Goal: Task Accomplishment & Management: Manage account settings

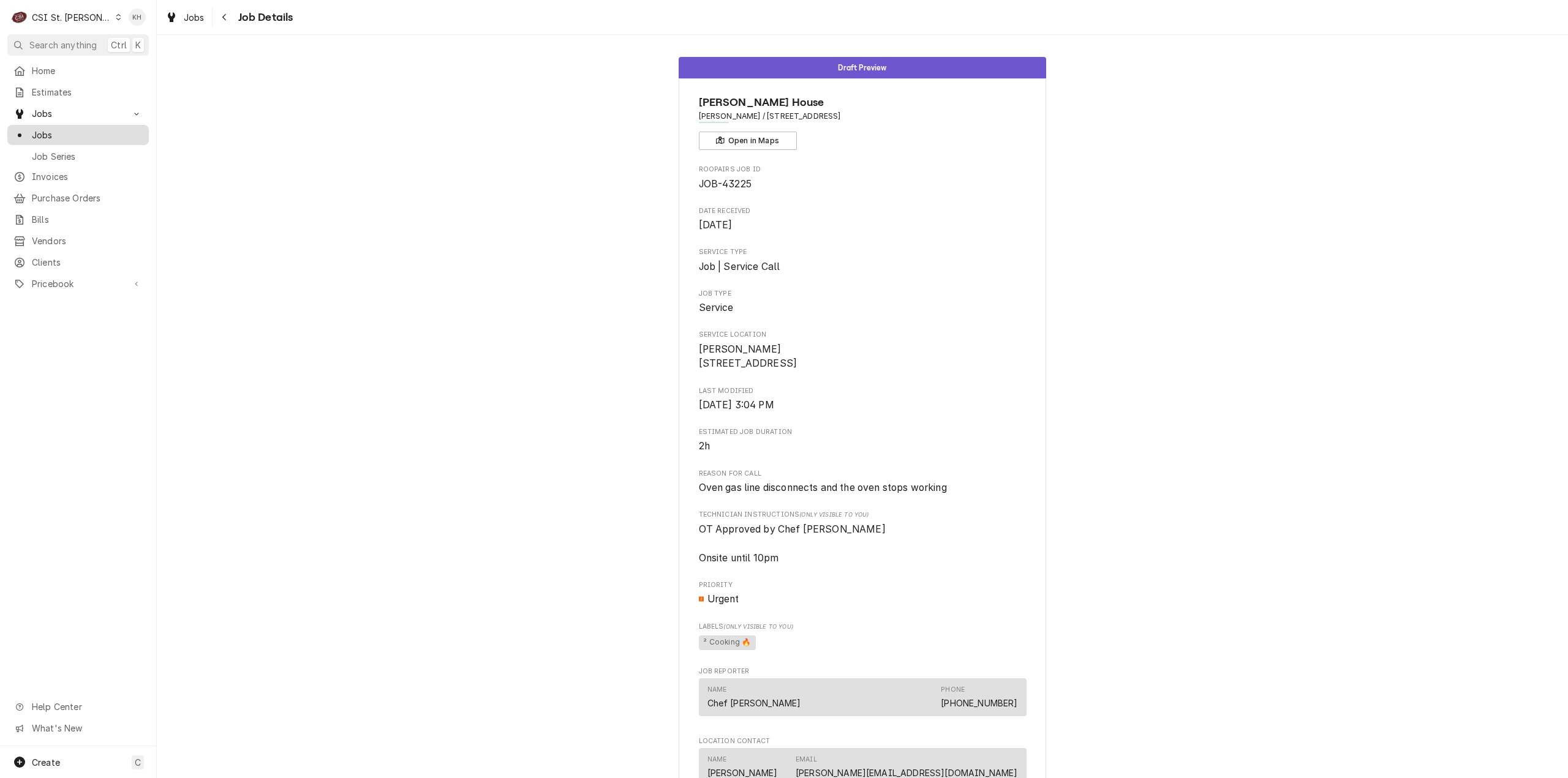
drag, startPoint x: 0, startPoint y: 0, endPoint x: 66, endPoint y: 131, distance: 146.7
click at [66, 131] on span "Jobs" at bounding box center [87, 135] width 111 height 13
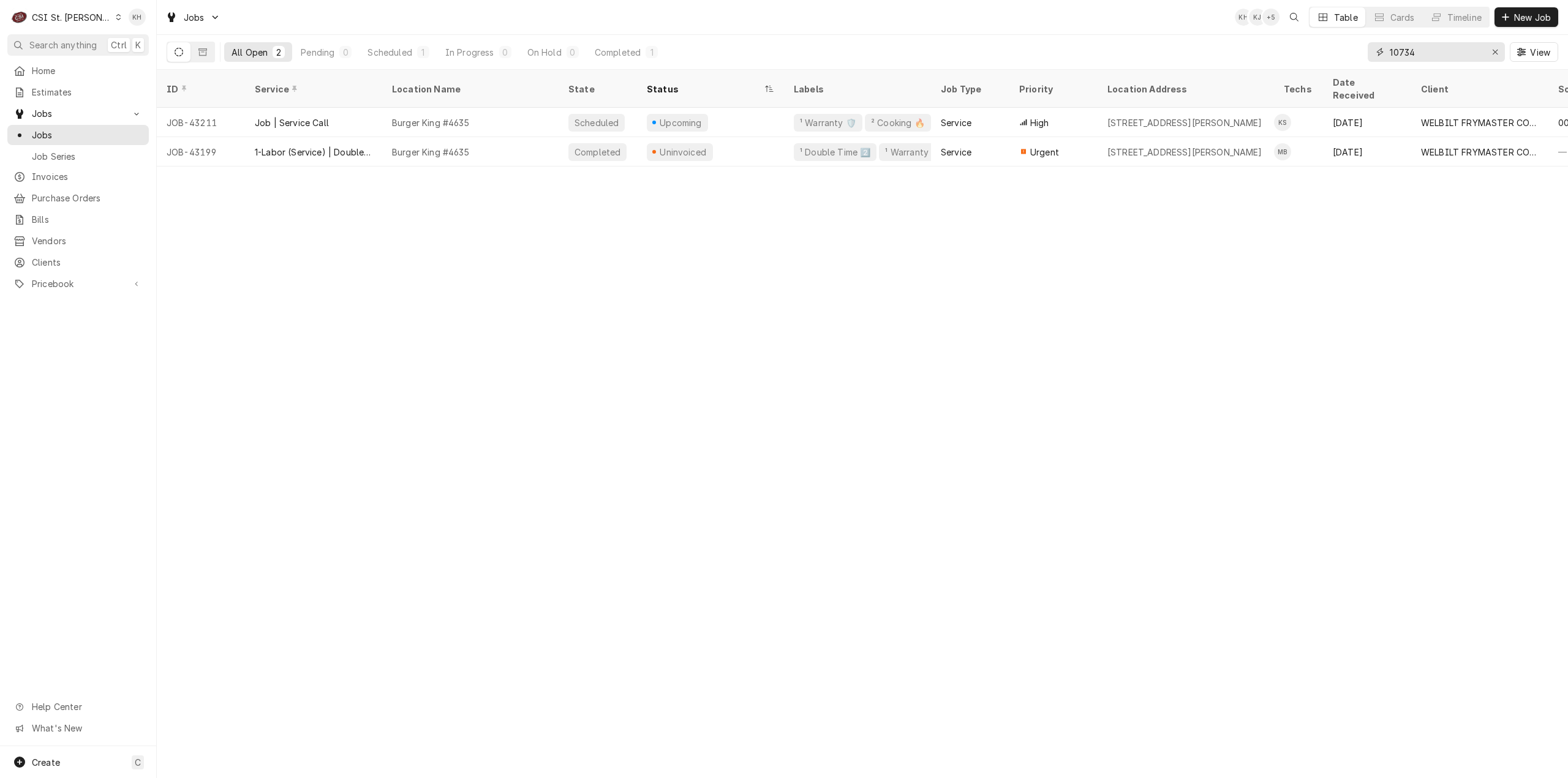
drag, startPoint x: 1421, startPoint y: 52, endPoint x: 1304, endPoint y: 54, distance: 117.0
click at [1304, 54] on div "All Open 2 Pending 0 Scheduled 1 In Progress 0 On Hold 0 Completed 1 10734 View" at bounding box center [862, 52] width 1392 height 34
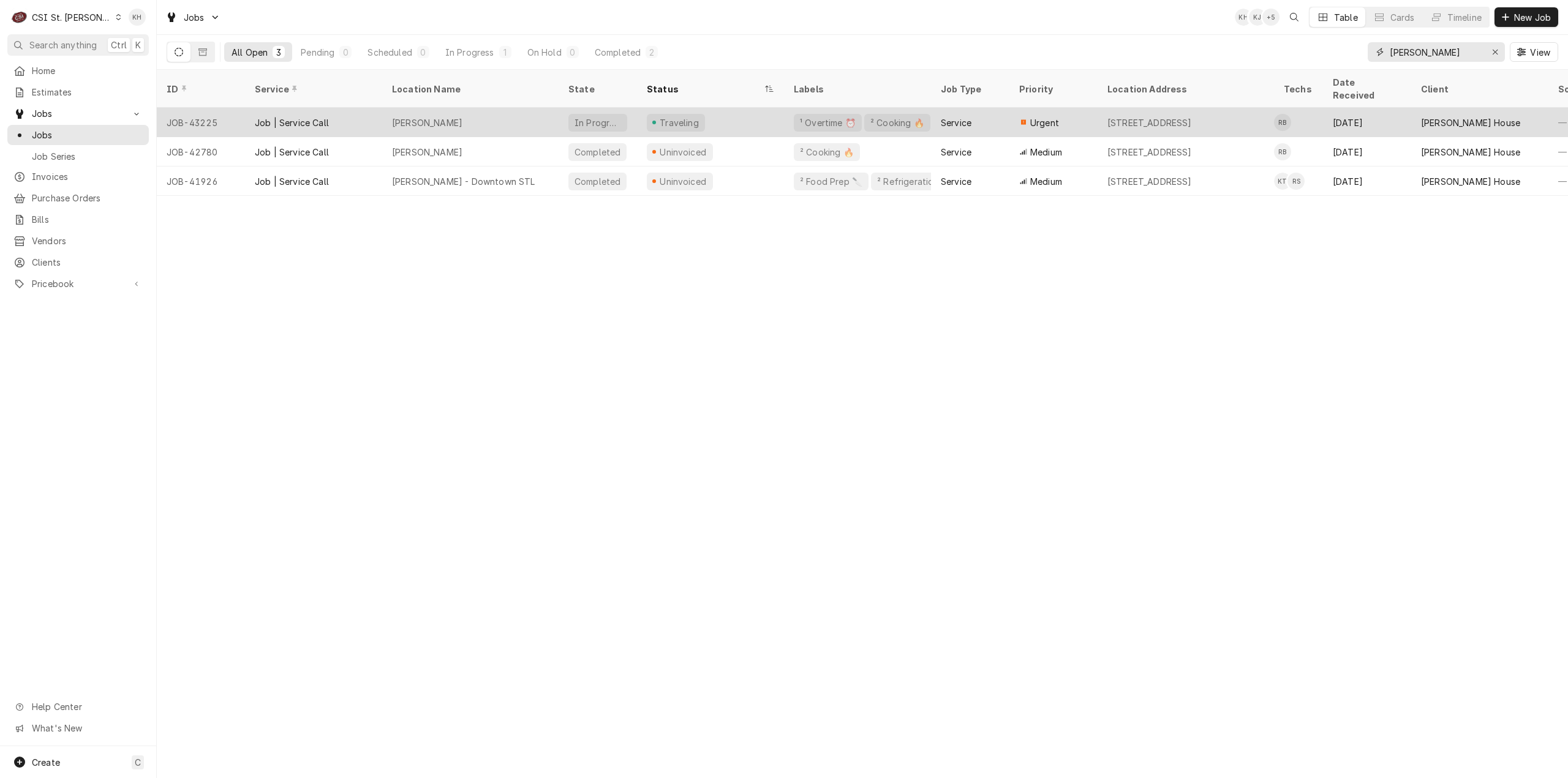
type input "ruth"
click at [752, 108] on div "Traveling" at bounding box center [710, 122] width 147 height 29
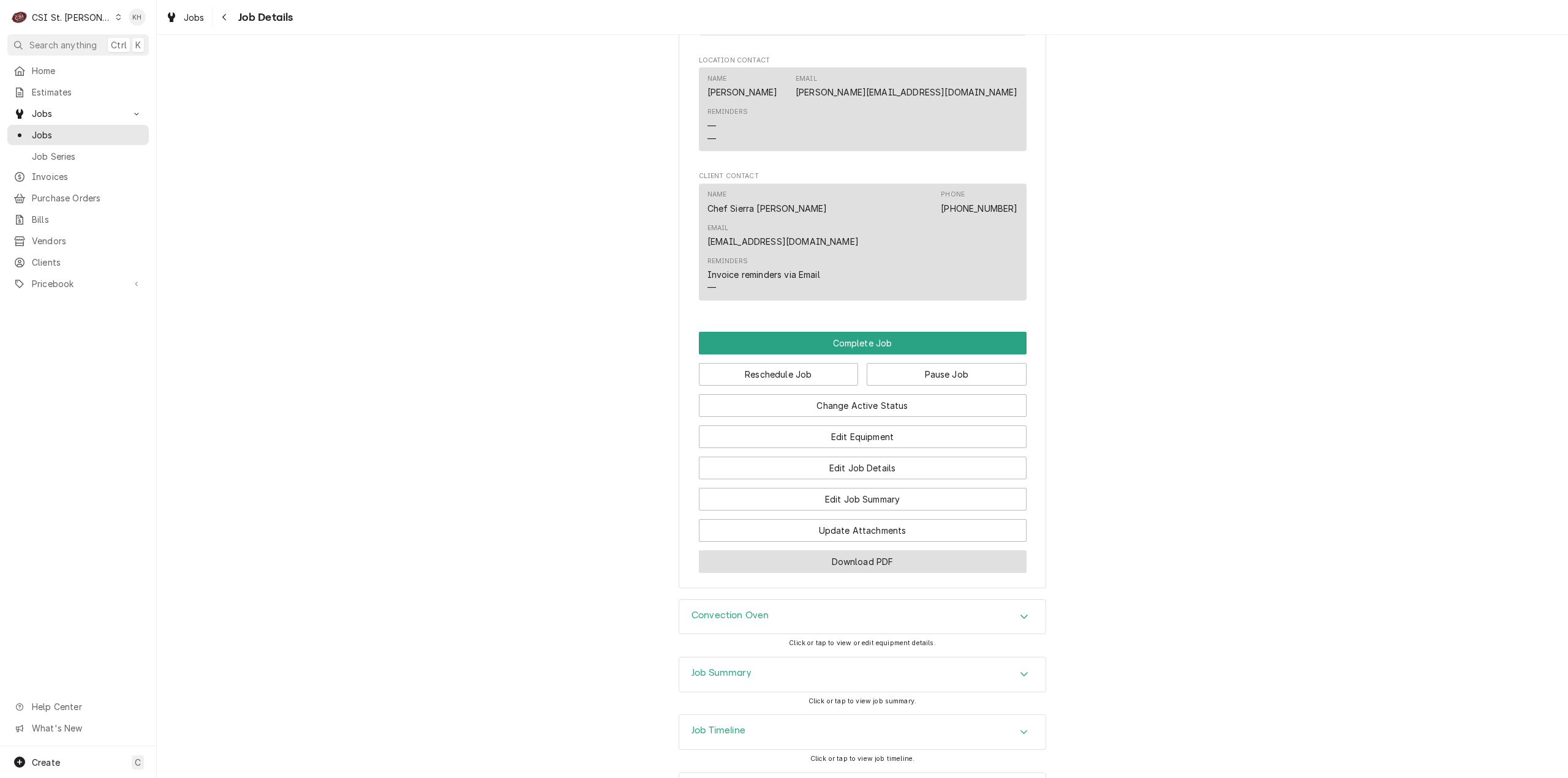
scroll to position [922, 0]
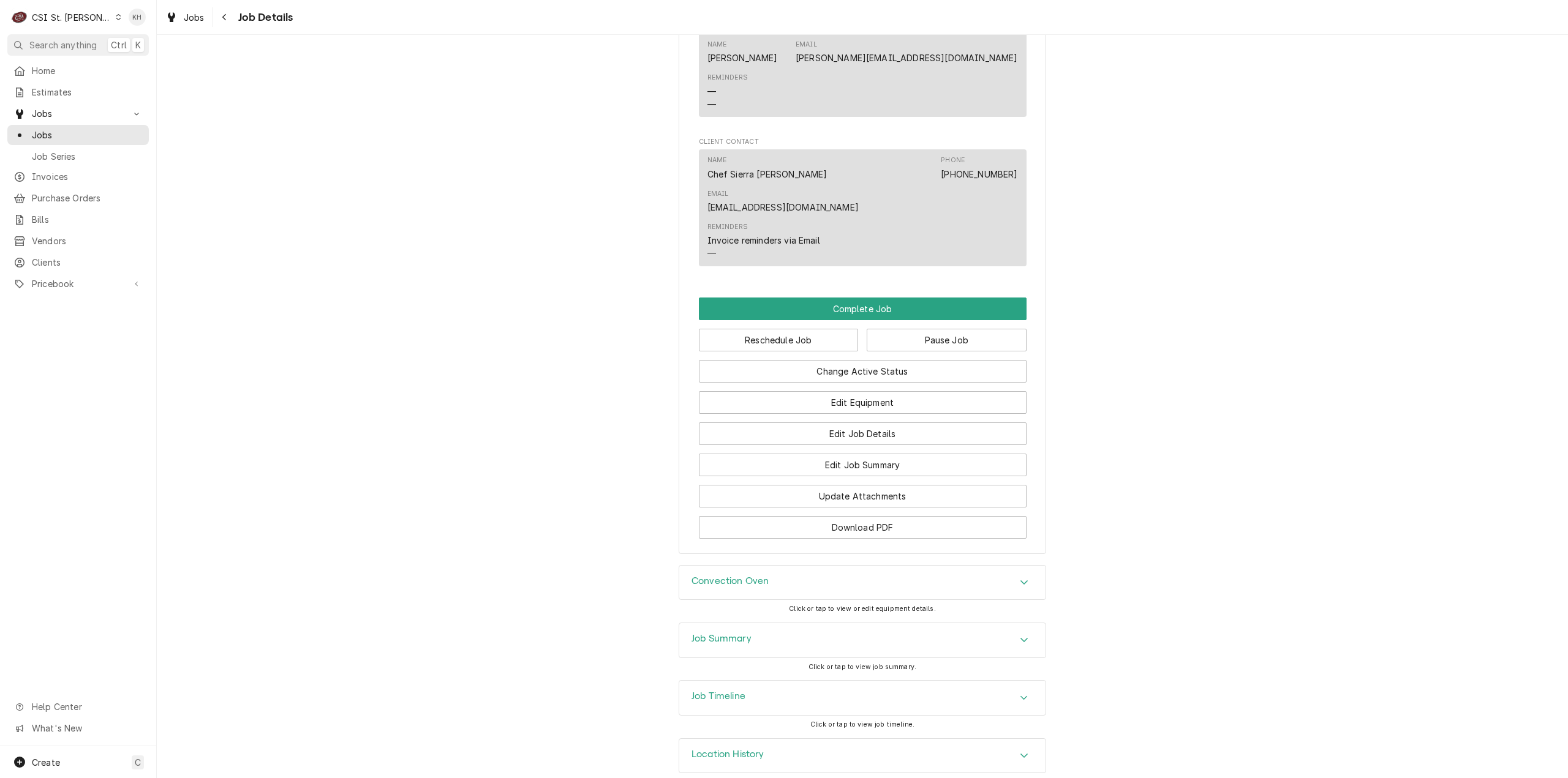
click at [811, 634] on div "Job Summary" at bounding box center [862, 640] width 366 height 34
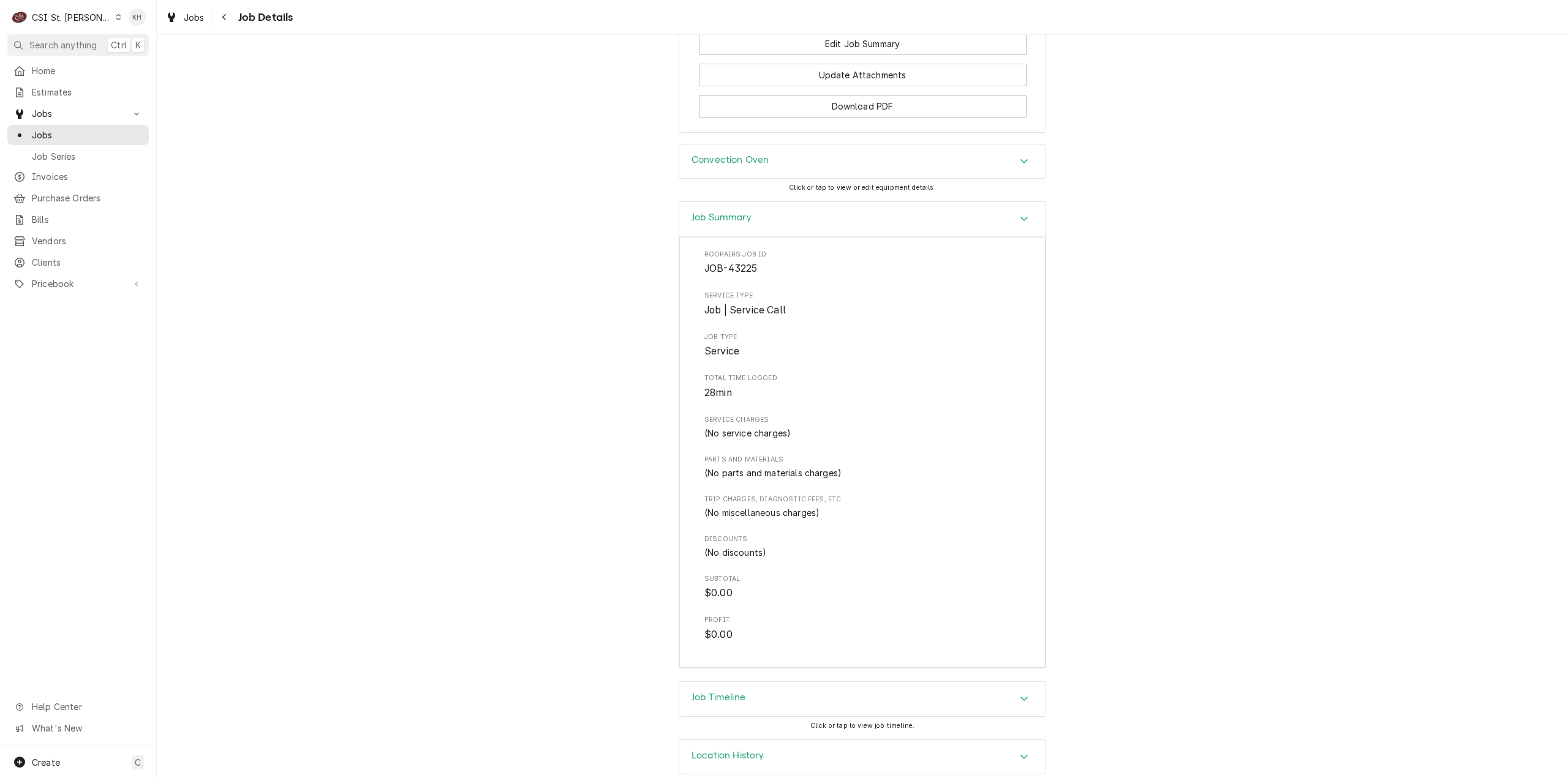
click at [793, 682] on div "Job Timeline" at bounding box center [862, 699] width 366 height 34
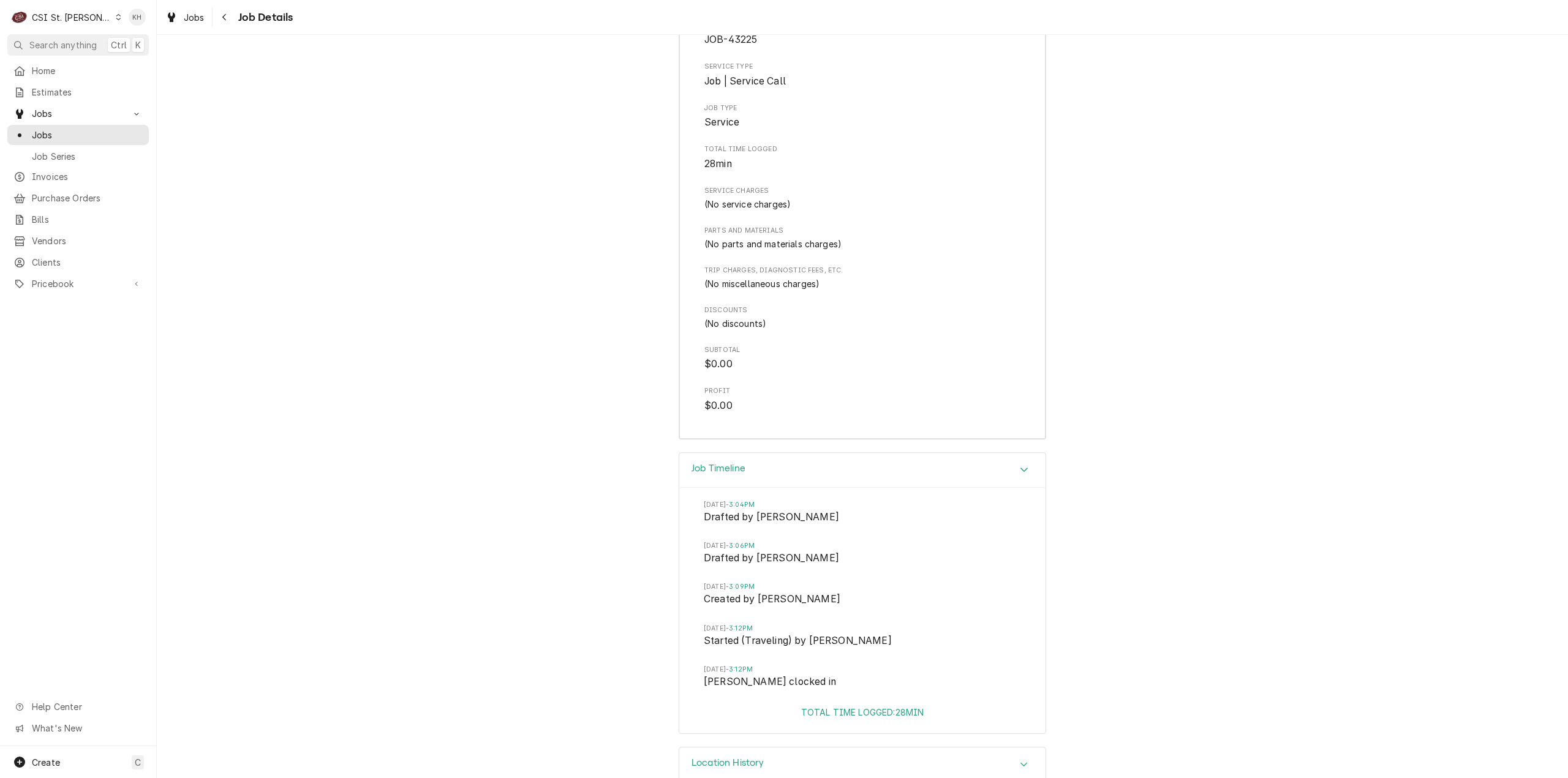
scroll to position [1580, 0]
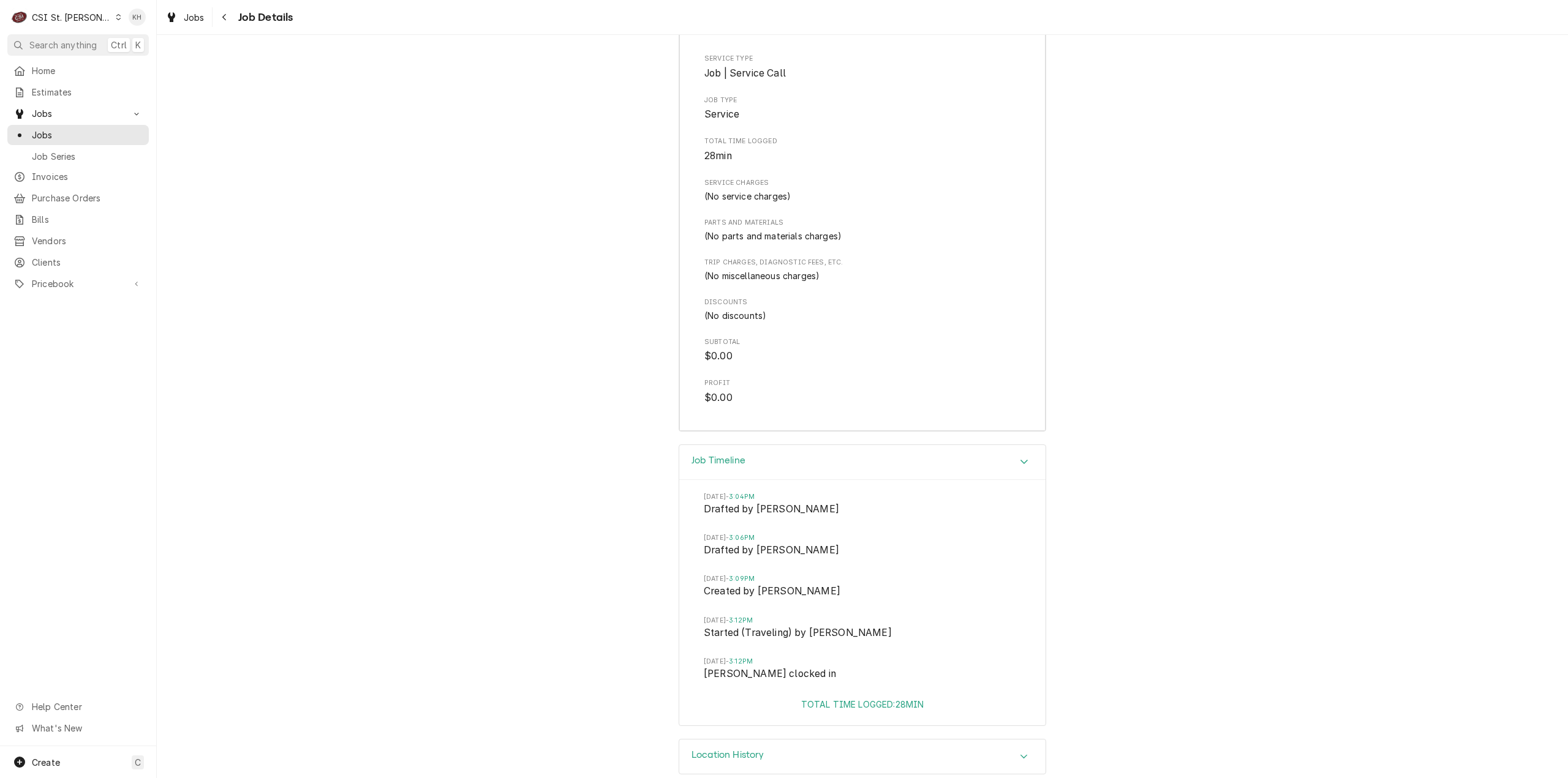
click at [777, 445] on div "Job Timeline" at bounding box center [862, 462] width 366 height 35
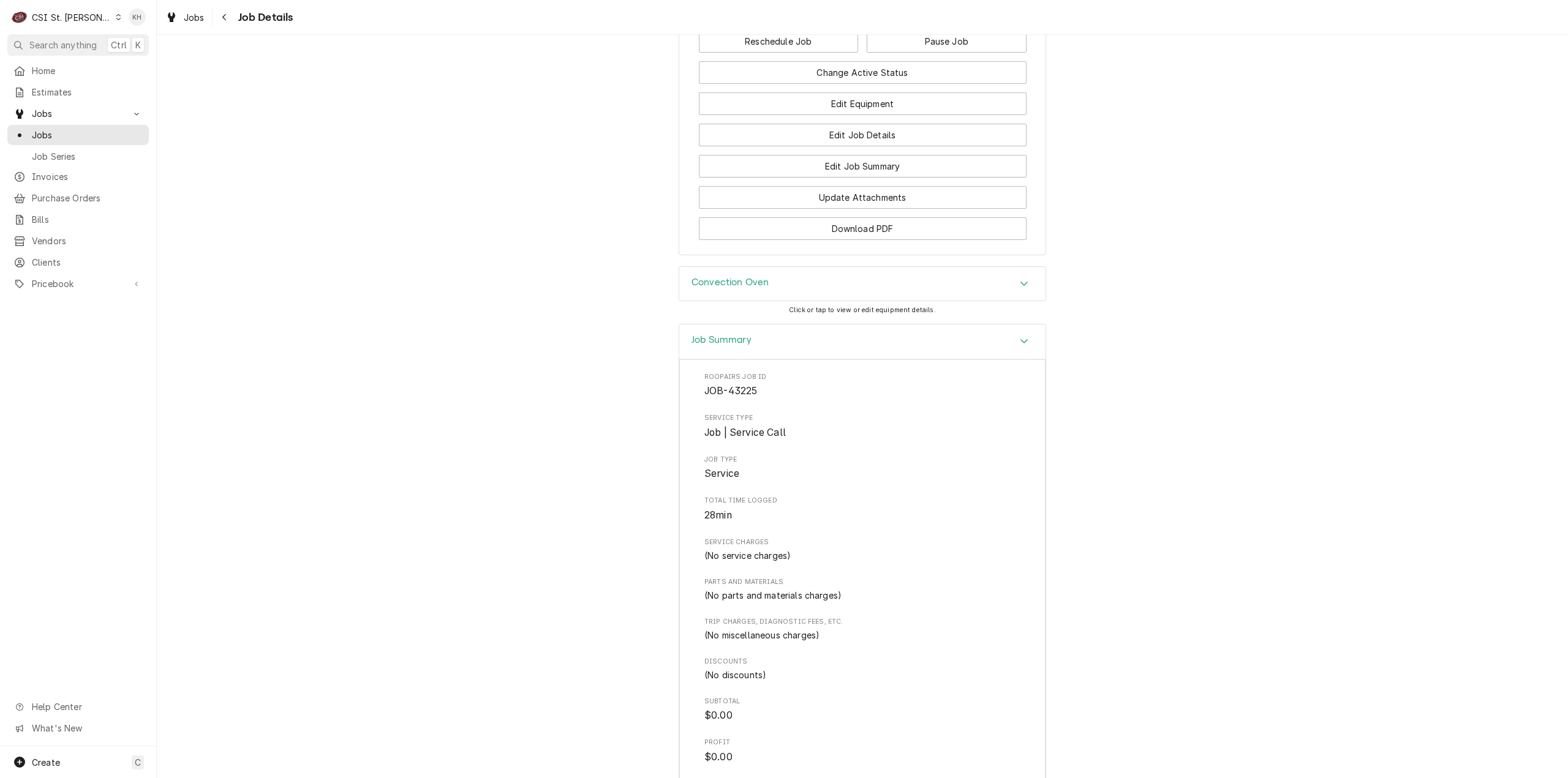
click at [754, 324] on div "Job Summary" at bounding box center [862, 342] width 366 height 35
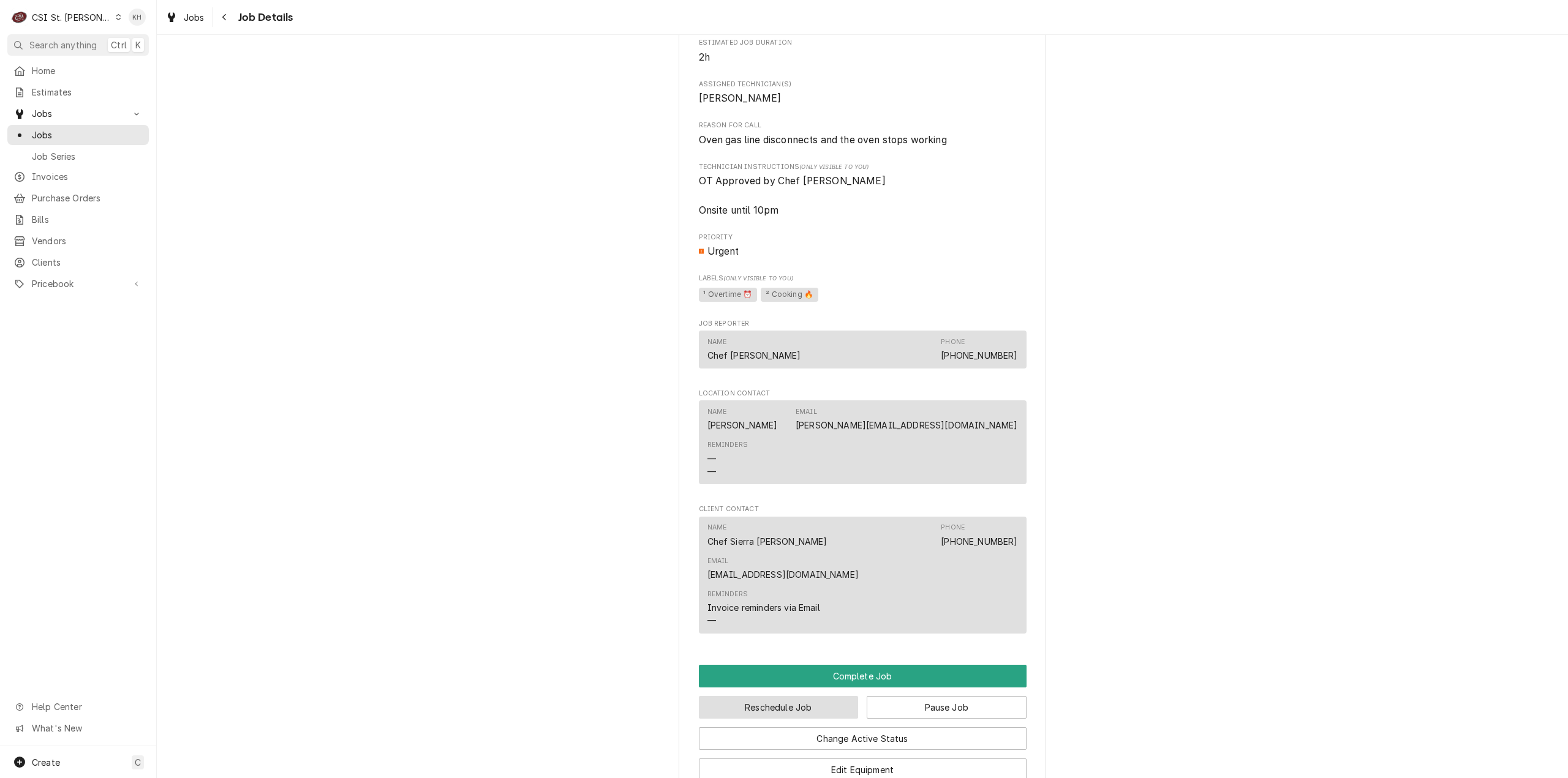
scroll to position [616, 0]
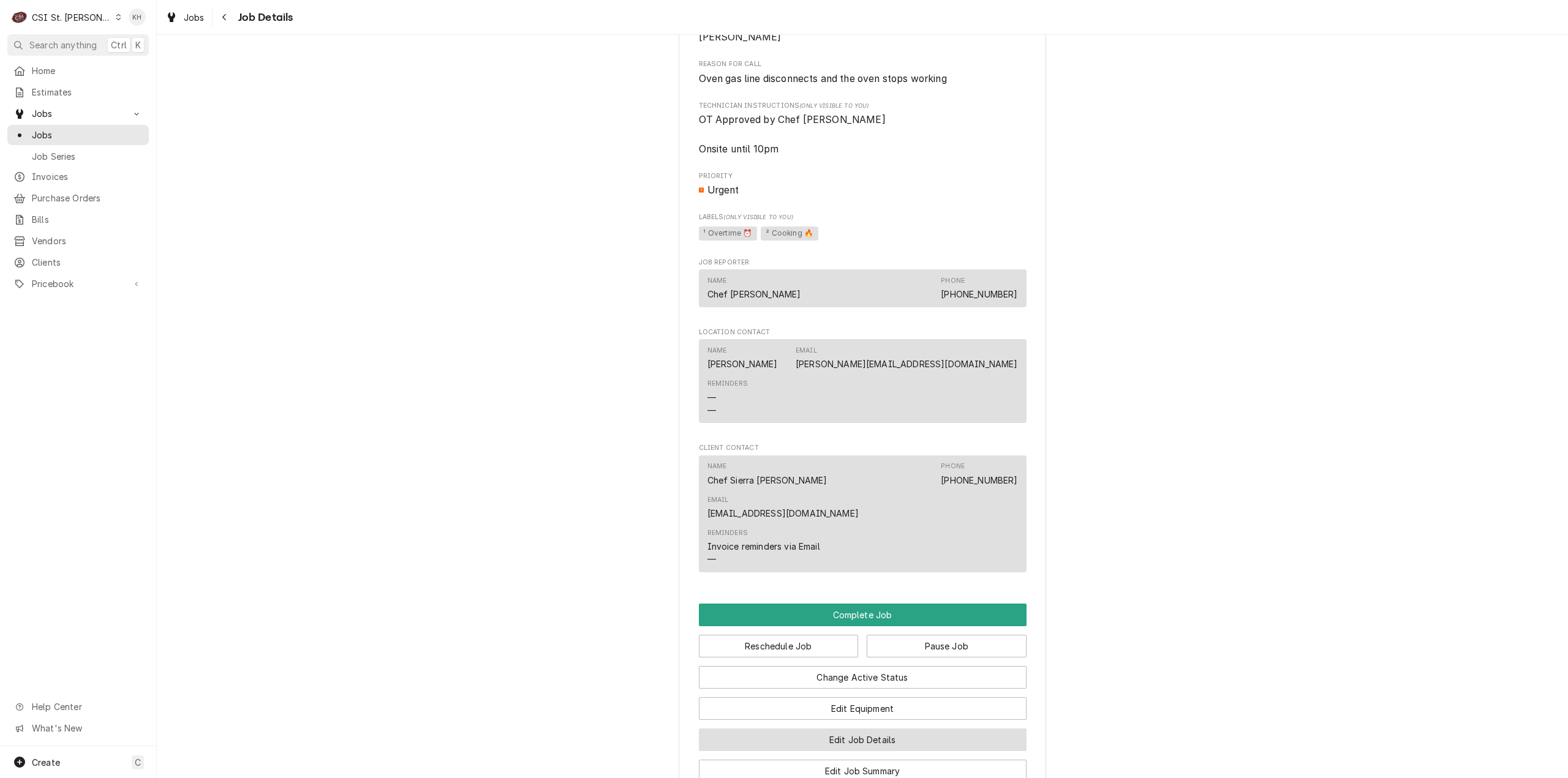
click at [803, 729] on button "Edit Job Details" at bounding box center [862, 740] width 327 height 22
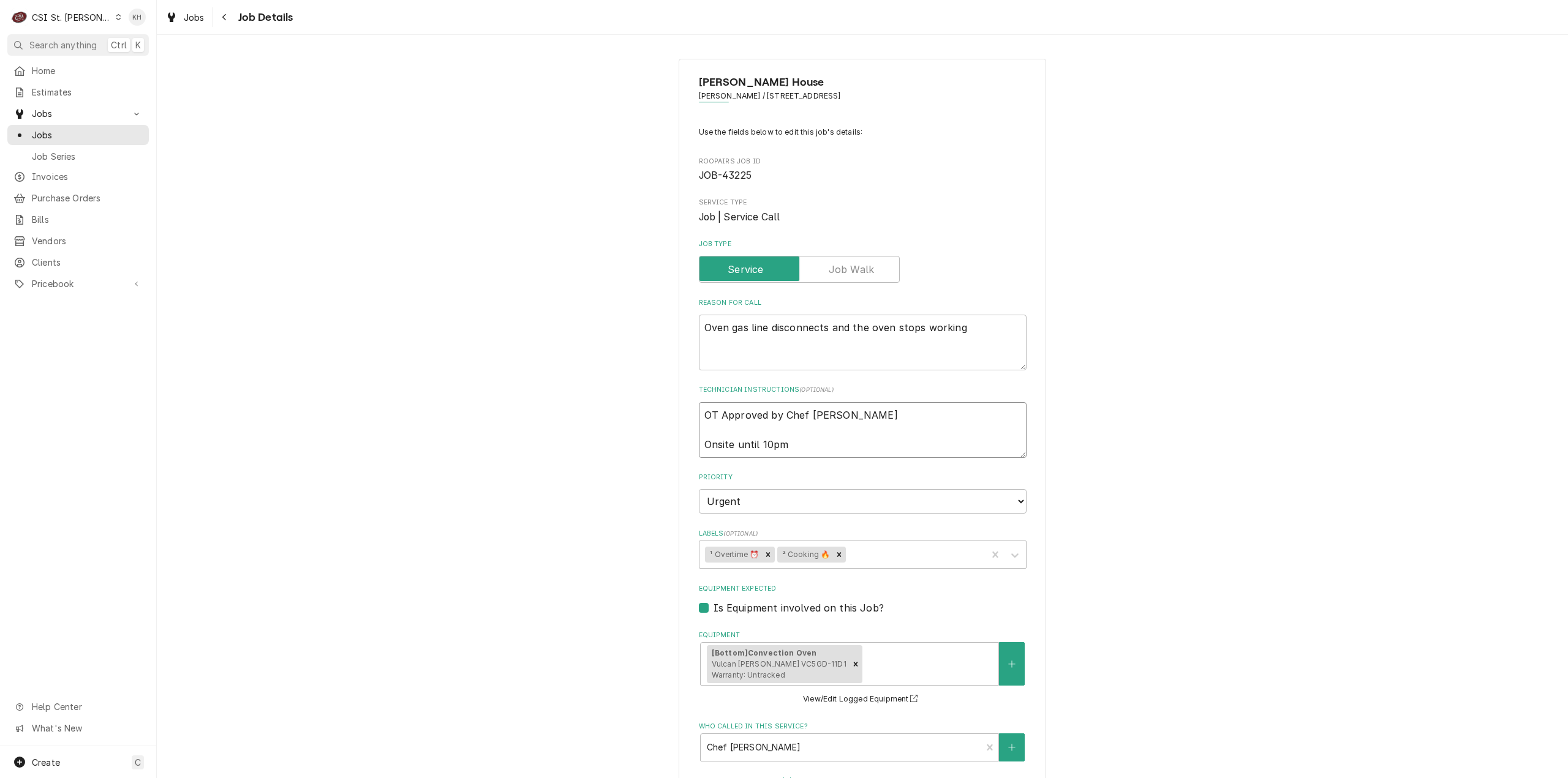
click at [699, 414] on textarea "OT Approved by Chef [PERSON_NAME] Onsite until 10pm" at bounding box center [862, 430] width 327 height 56
type textarea "x"
type textarea "OT Approved by Chef [PERSON_NAME] Onsite until 10pm"
type textarea "x"
type textarea "OT Approved by Chef Andy Onsite until 10pm"
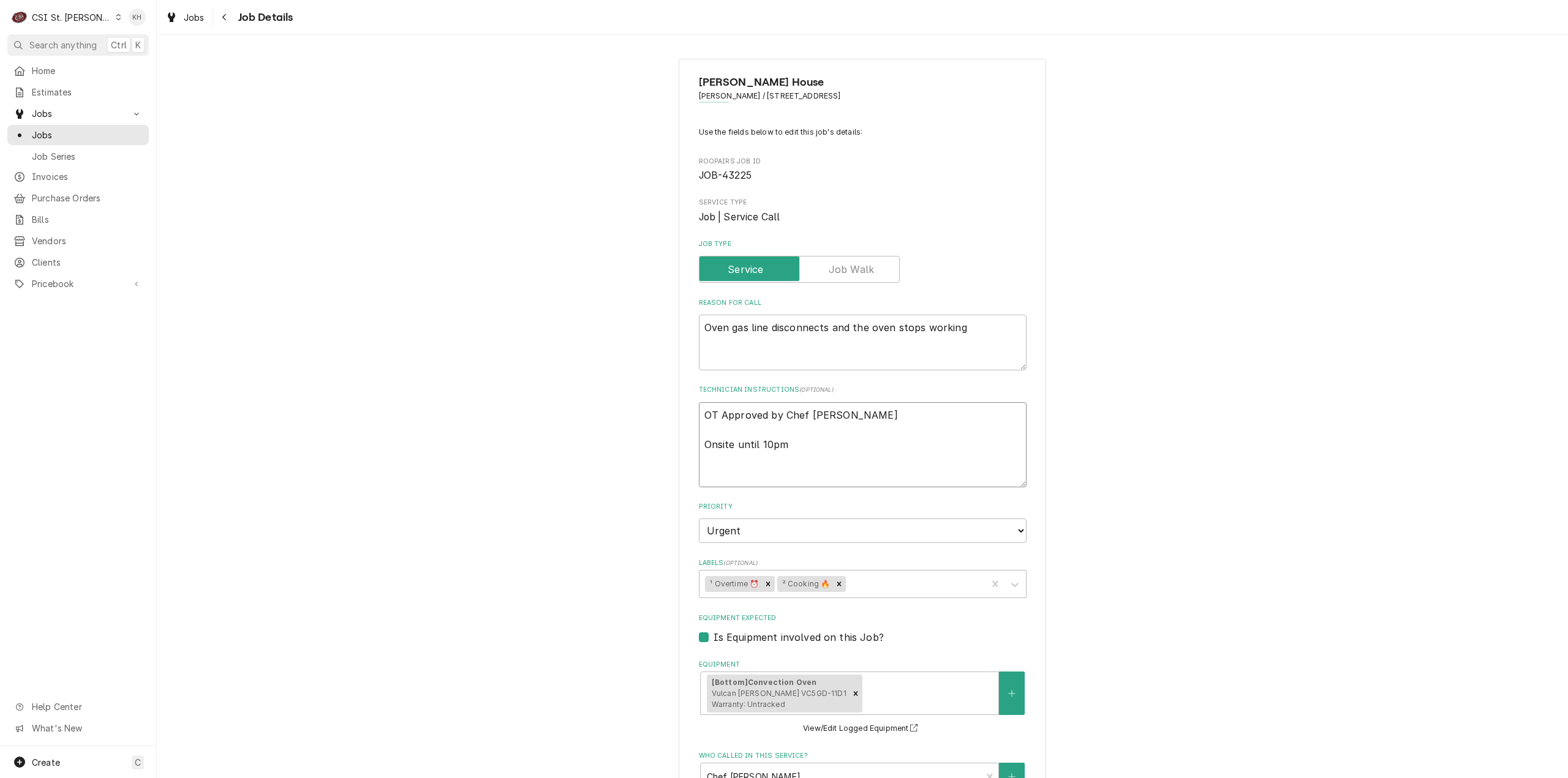
type textarea "x"
type textarea "1 OT Approved by Chef Andy Onsite until 10pm"
type textarea "x"
type textarea "1/ OT Approved by Chef Andy Onsite until 10pm"
type textarea "x"
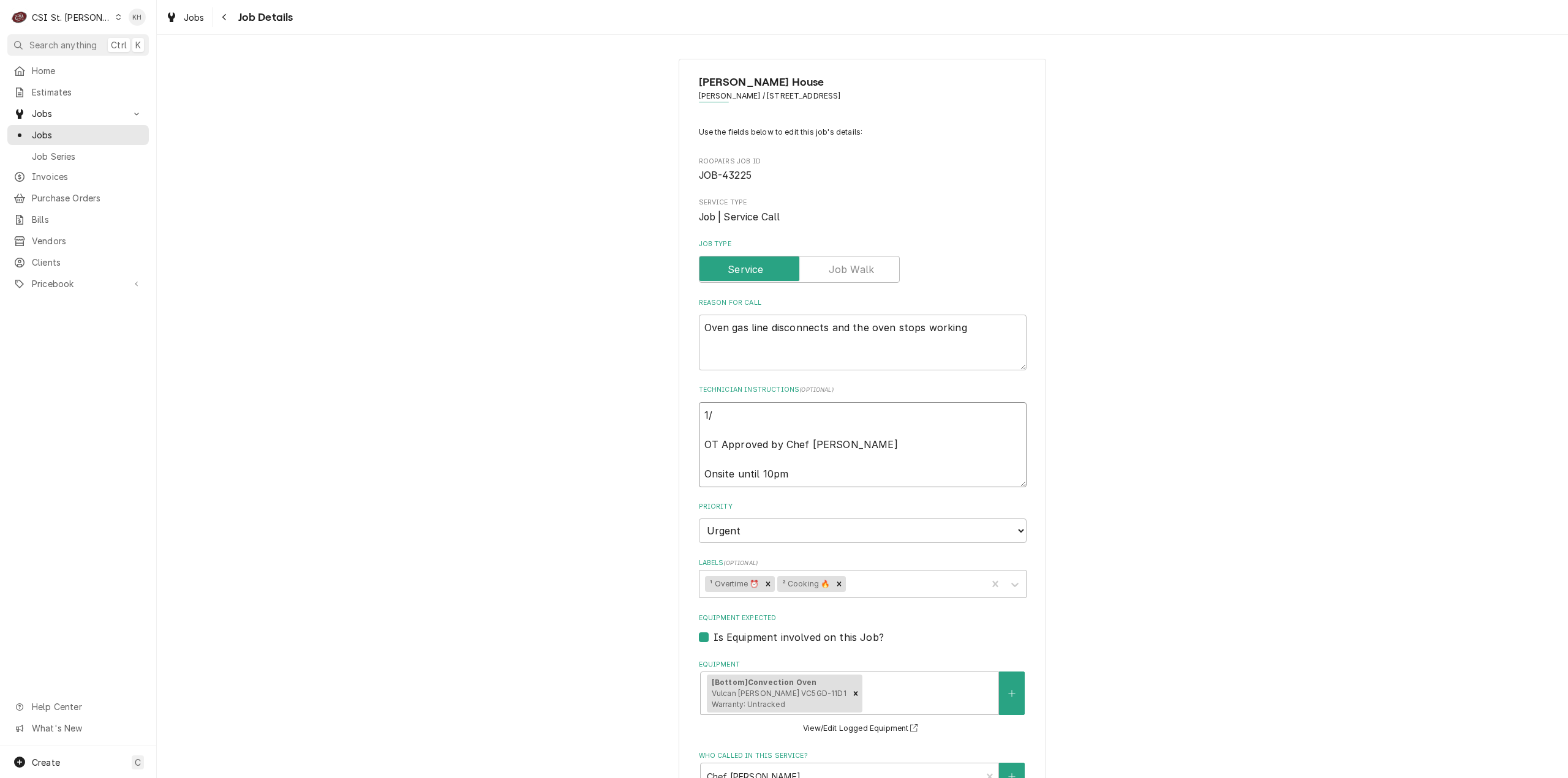
type textarea "1 OT Approved by Chef Andy Onsite until 10pm"
type textarea "x"
type textarea "10 OT Approved by Chef Andy Onsite until 10pm"
type textarea "x"
type textarea "10/ OT Approved by Chef Andy Onsite until 10pm"
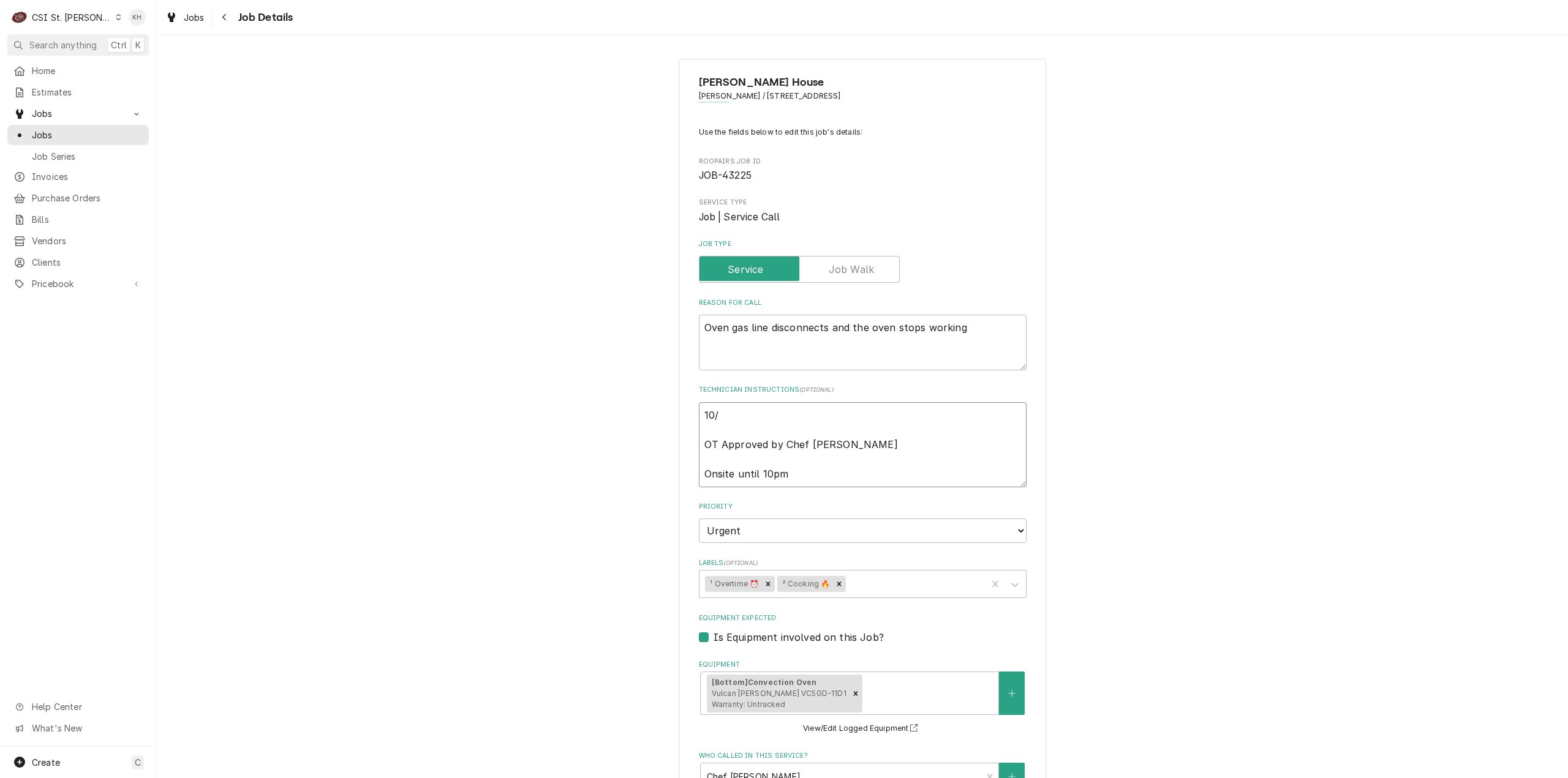
type textarea "x"
type textarea "10/1 OT Approved by Chef Andy Onsite until 10pm"
type textarea "x"
type textarea "10/13 OT Approved by Chef Andy Onsite until 10pm"
type textarea "x"
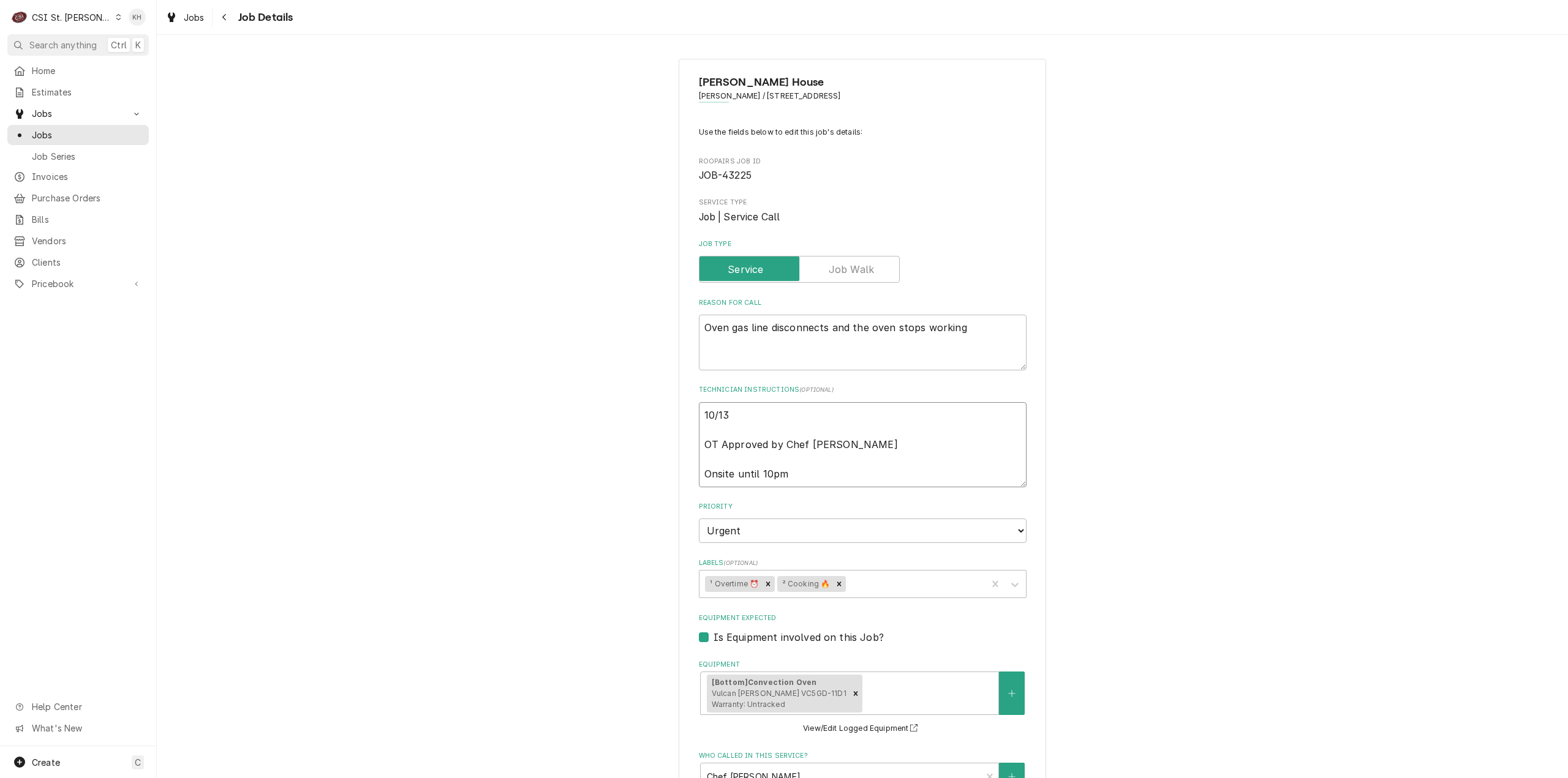
type textarea "10/13 OT Approved by Chef Andy Onsite until 10pm"
type textarea "x"
type textarea "10/13 K OT Approved by Chef Andy Onsite until 10pm"
type textarea "x"
type textarea "10/13 KH OT Approved by Chef Andy Onsite until 10pm"
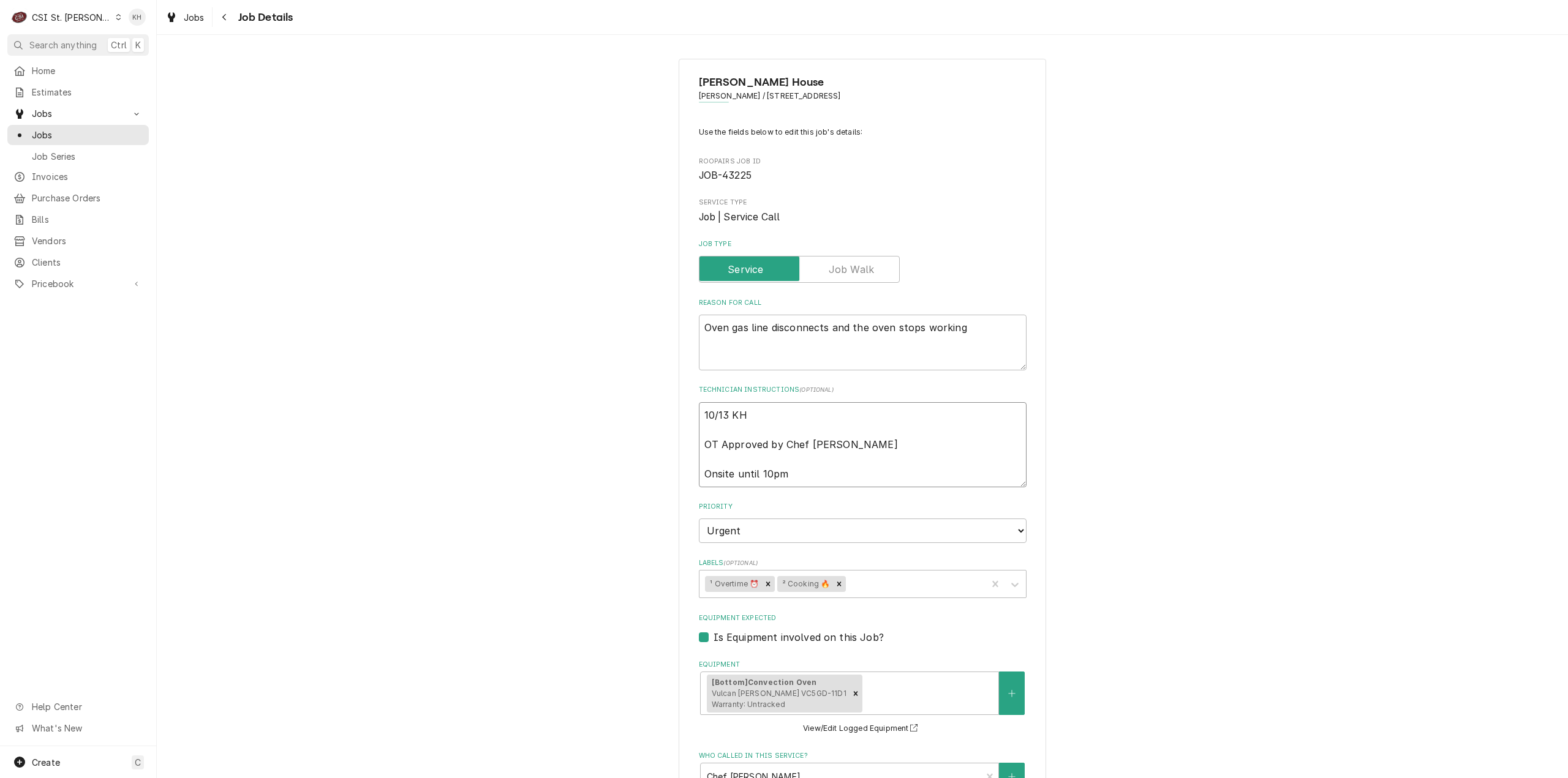
type textarea "x"
type textarea "10/13 KH OT Approved by Chef Andy Onsite until 10pm"
type textarea "x"
type textarea "10/13 KH - OT Approved by Chef Andy Onsite until 10pm"
type textarea "x"
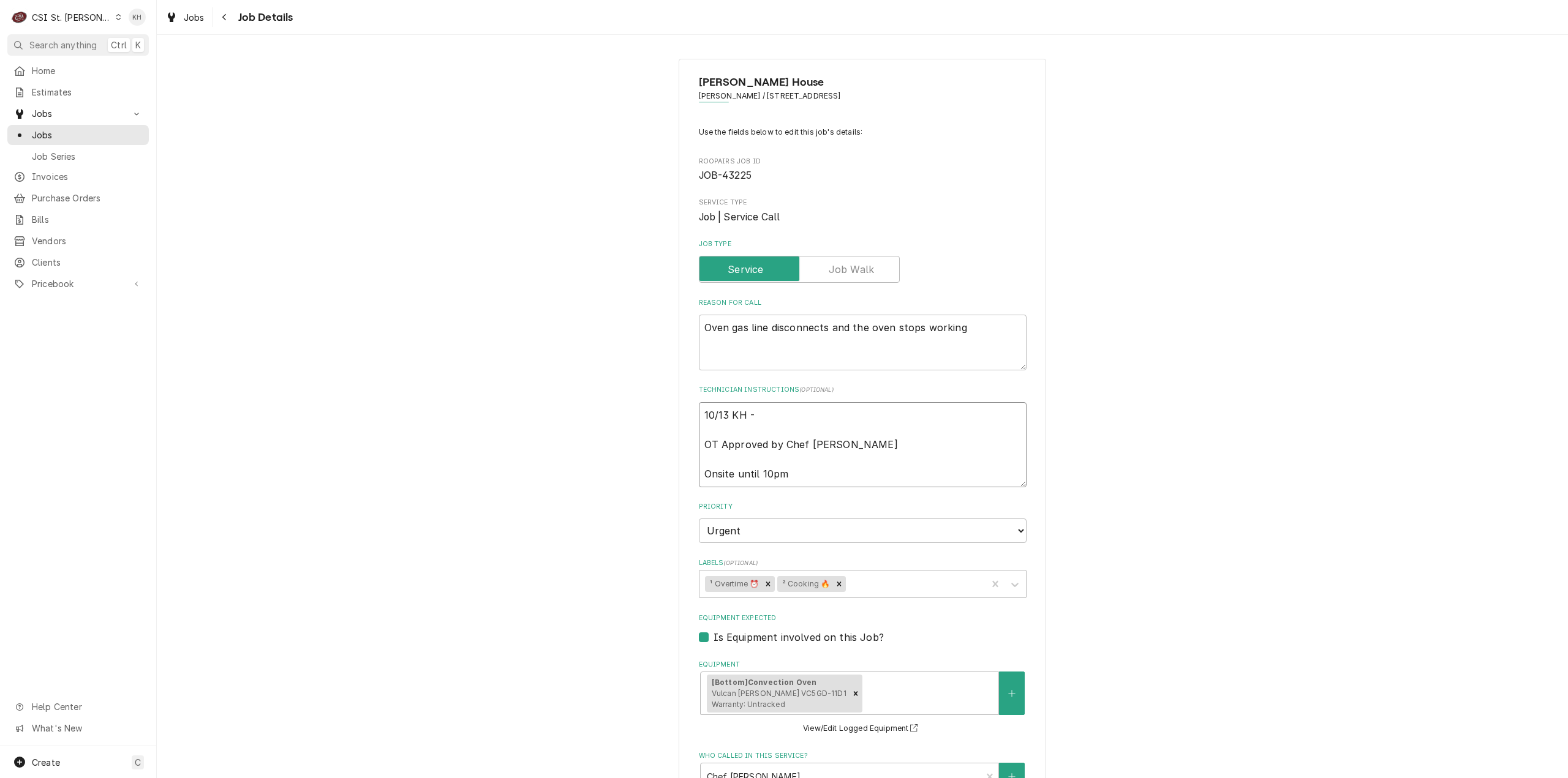
type textarea "10/13 KH - OT Approved by Chef Andy Onsite until 10pm"
type textarea "x"
type textarea "10/13 KH - A OT Approved by Chef Andy Onsite until 10pm"
type textarea "x"
type textarea "10/13 KH - An OT Approved by Chef Andy Onsite until 10pm"
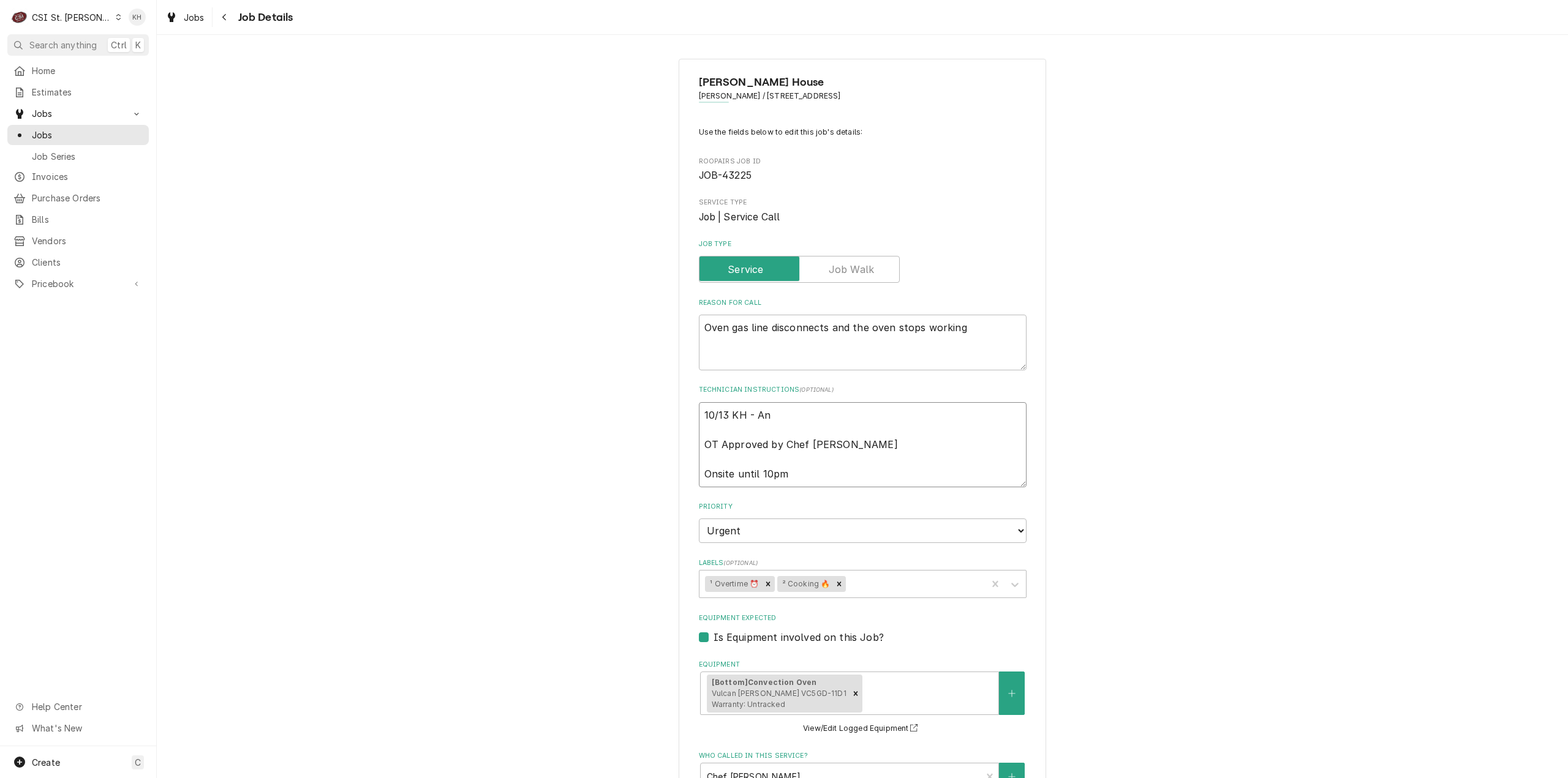
type textarea "x"
type textarea "10/13 KH - Any OT Approved by Chef Andy Onsite until 10pm"
type textarea "x"
type textarea "10/13 KH - An OT Approved by Chef Andy Onsite until 10pm"
type textarea "x"
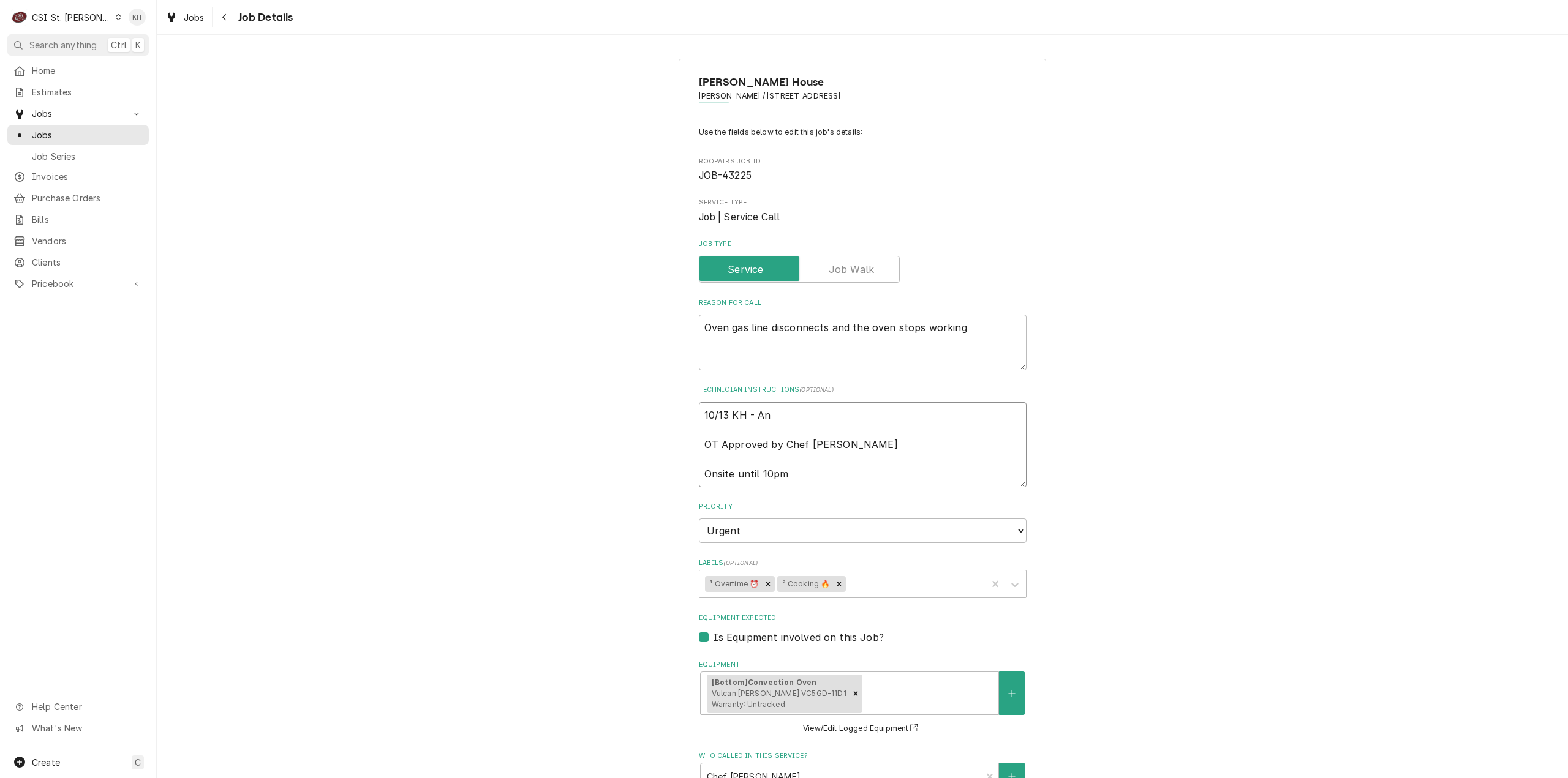
type textarea "10/13 KH - And OT Approved by Chef Andy Onsite until 10pm"
type textarea "x"
type textarea "10/13 KH - Andy OT Approved by Chef Andy Onsite until 10pm"
type textarea "x"
type textarea "10/13 KH - Andy OT Approved by Chef Andy Onsite until 10pm"
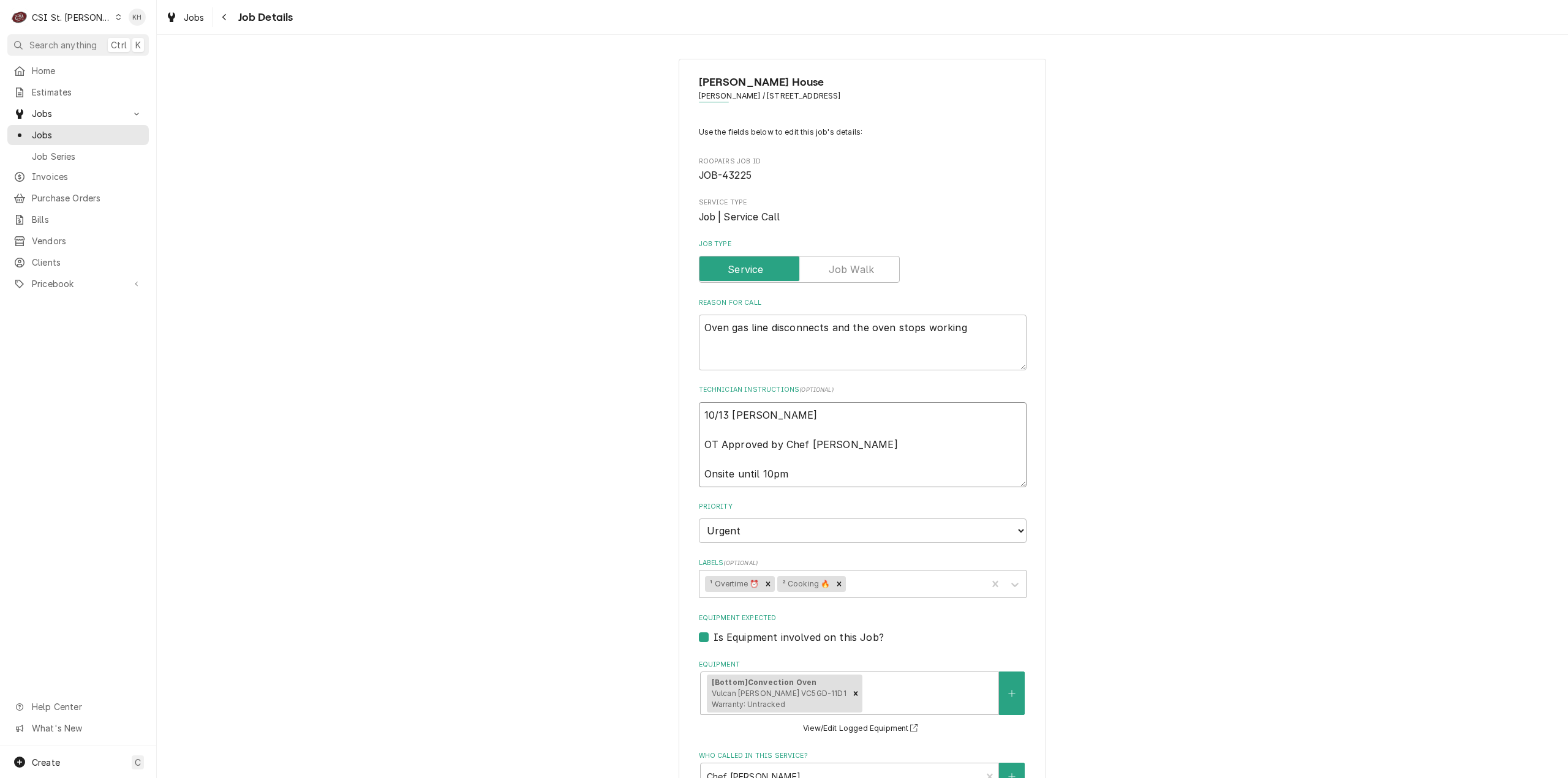
type textarea "x"
type textarea "10/13 KH - Andy ca OT Approved by Chef Andy Onsite until 10pm"
type textarea "x"
type textarea "10/13 KH - Andy cal OT Approved by Chef Andy Onsite until 10pm"
type textarea "x"
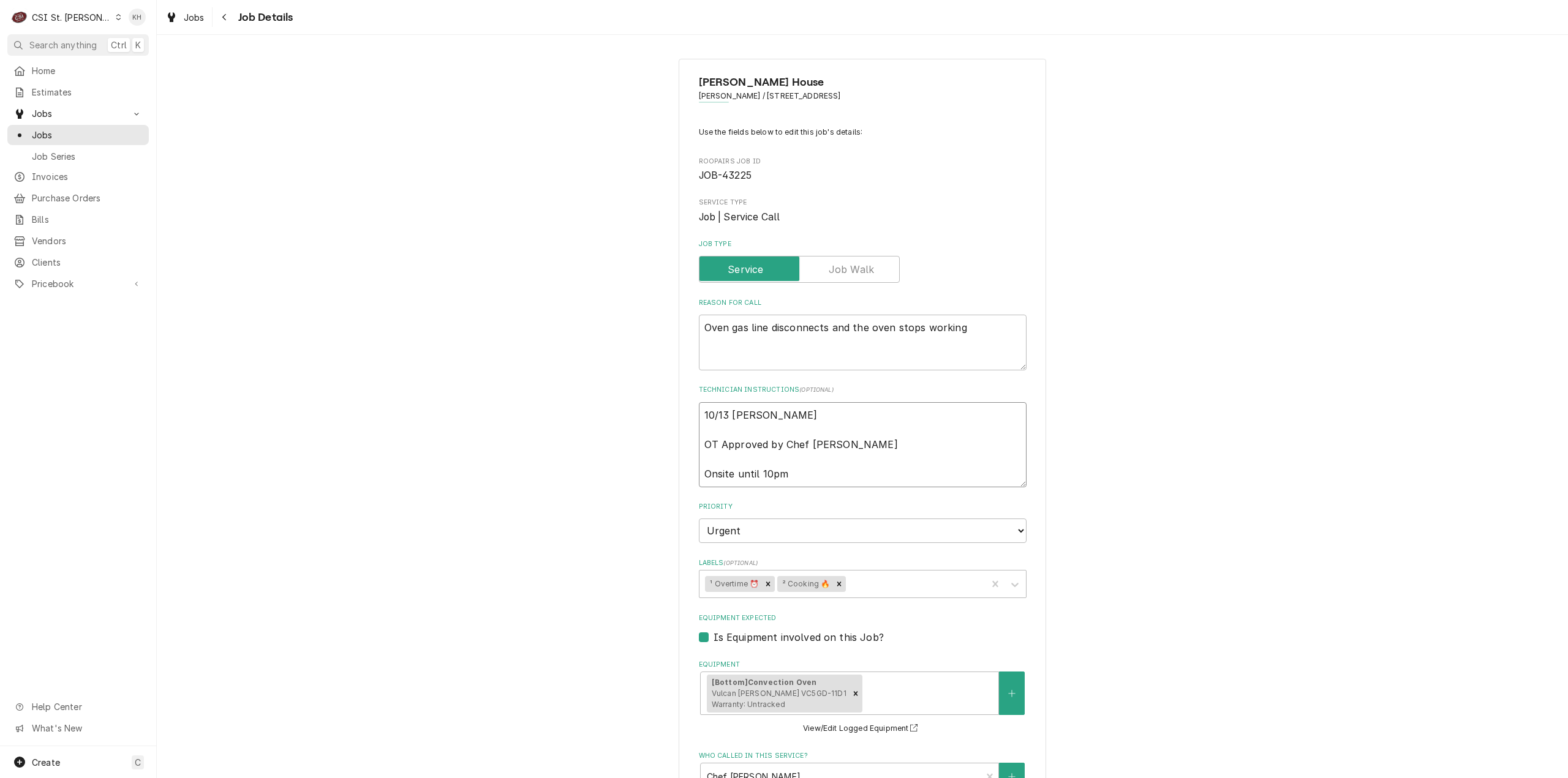
type textarea "10/13 KH - Andy ca OT Approved by Chef Andy Onsite until 10pm"
type textarea "x"
type textarea "10/13 KH - Andy can OT Approved by Chef Andy Onsite until 10pm"
type textarea "x"
type textarea "10/13 KH - Andy canc OT Approved by Chef Andy Onsite until 10pm"
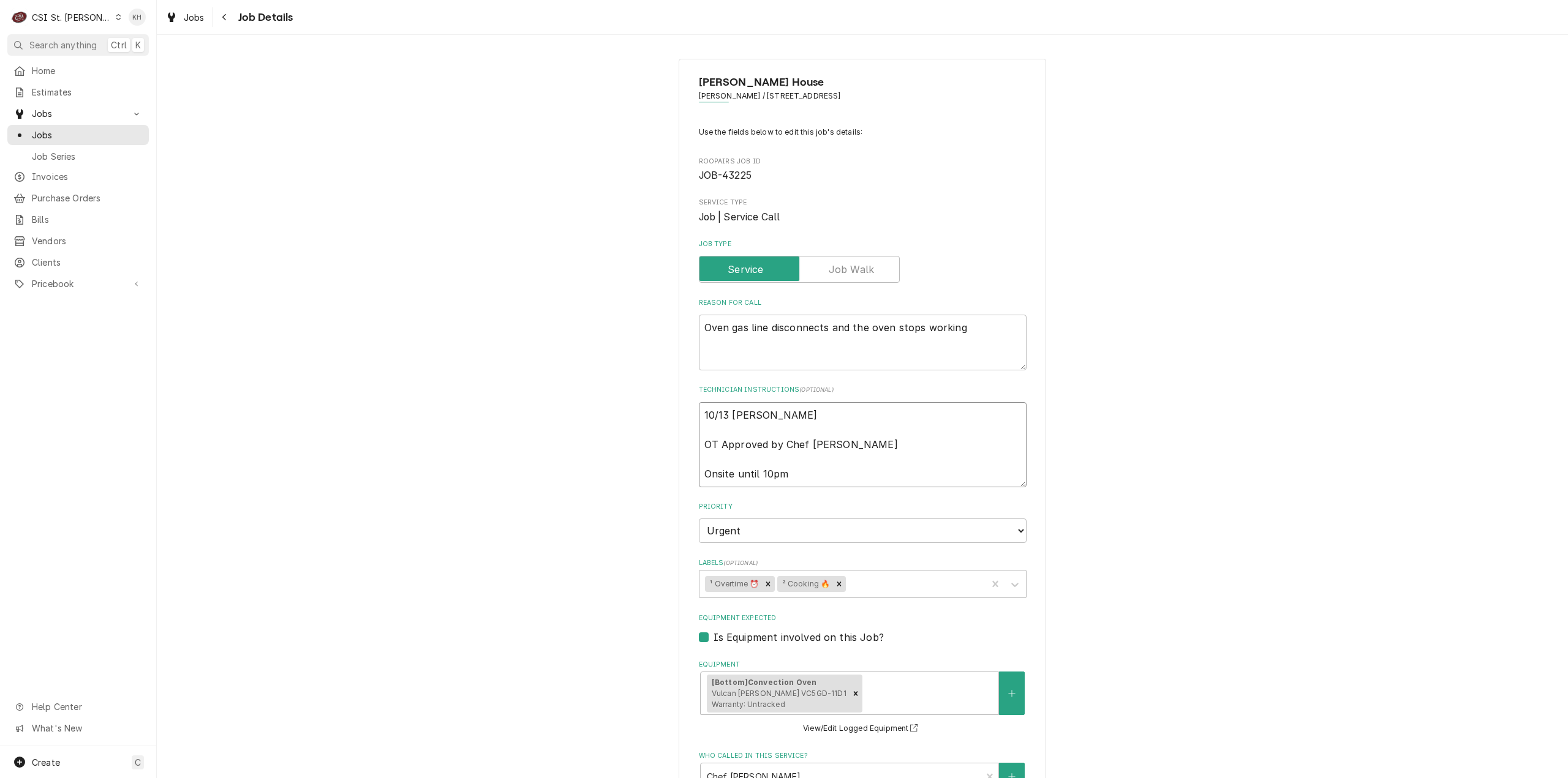
type textarea "x"
type textarea "10/13 KH - Andy cance OT Approved by Chef Andy Onsite until 10pm"
type textarea "x"
type textarea "10/13 KH - Andy cancel OT Approved by Chef Andy Onsite until 10pm"
type textarea "x"
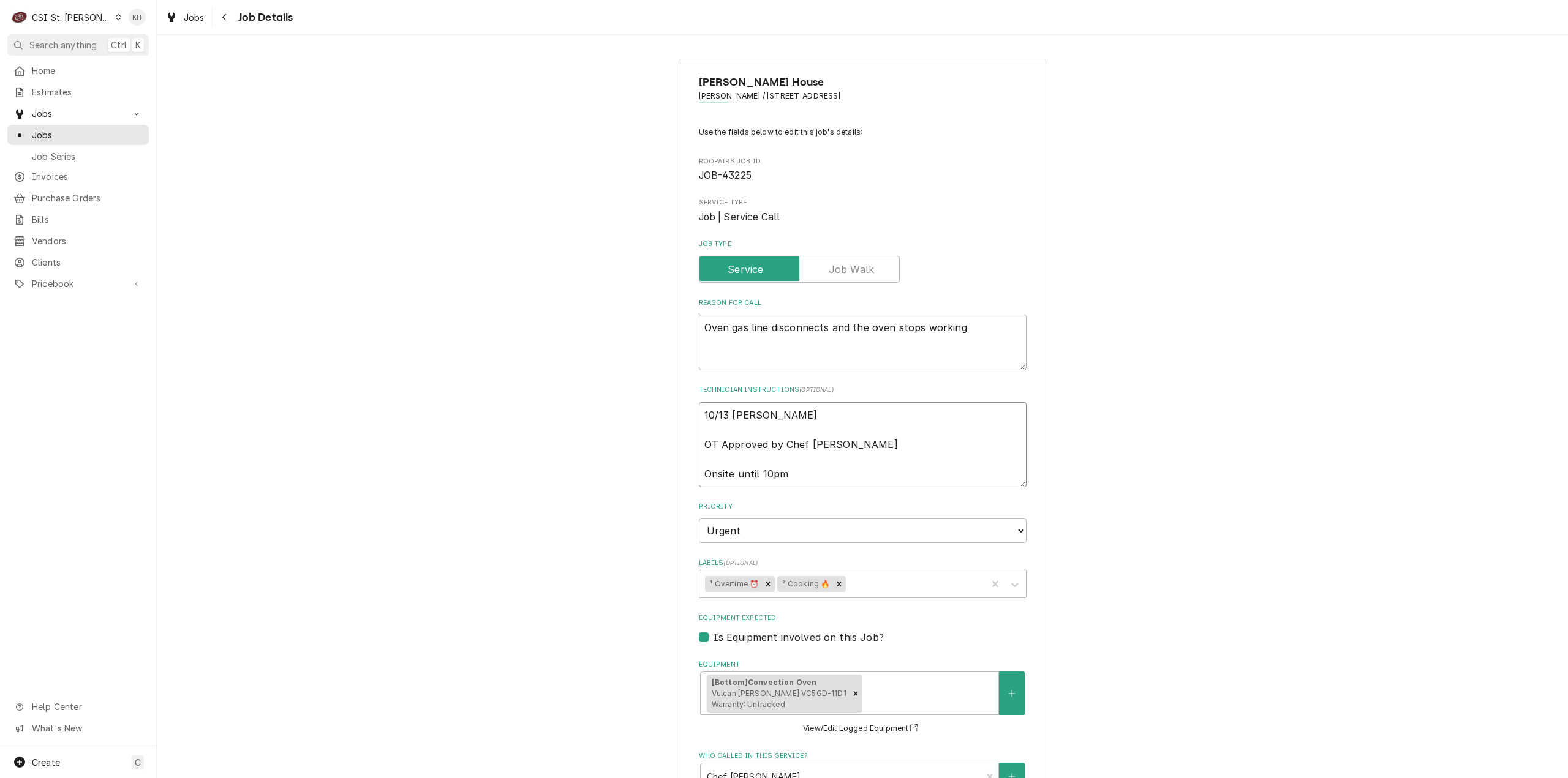
type textarea "10/13 KH - Andy cancell OT Approved by Chef Andy Onsite until 10pm"
type textarea "x"
type textarea "10/13 KH - Andy cancelli OT Approved by Chef Andy Onsite until 10pm"
type textarea "x"
type textarea "10/13 KH - Andy cancellin OT Approved by Chef Andy Onsite until 10pm"
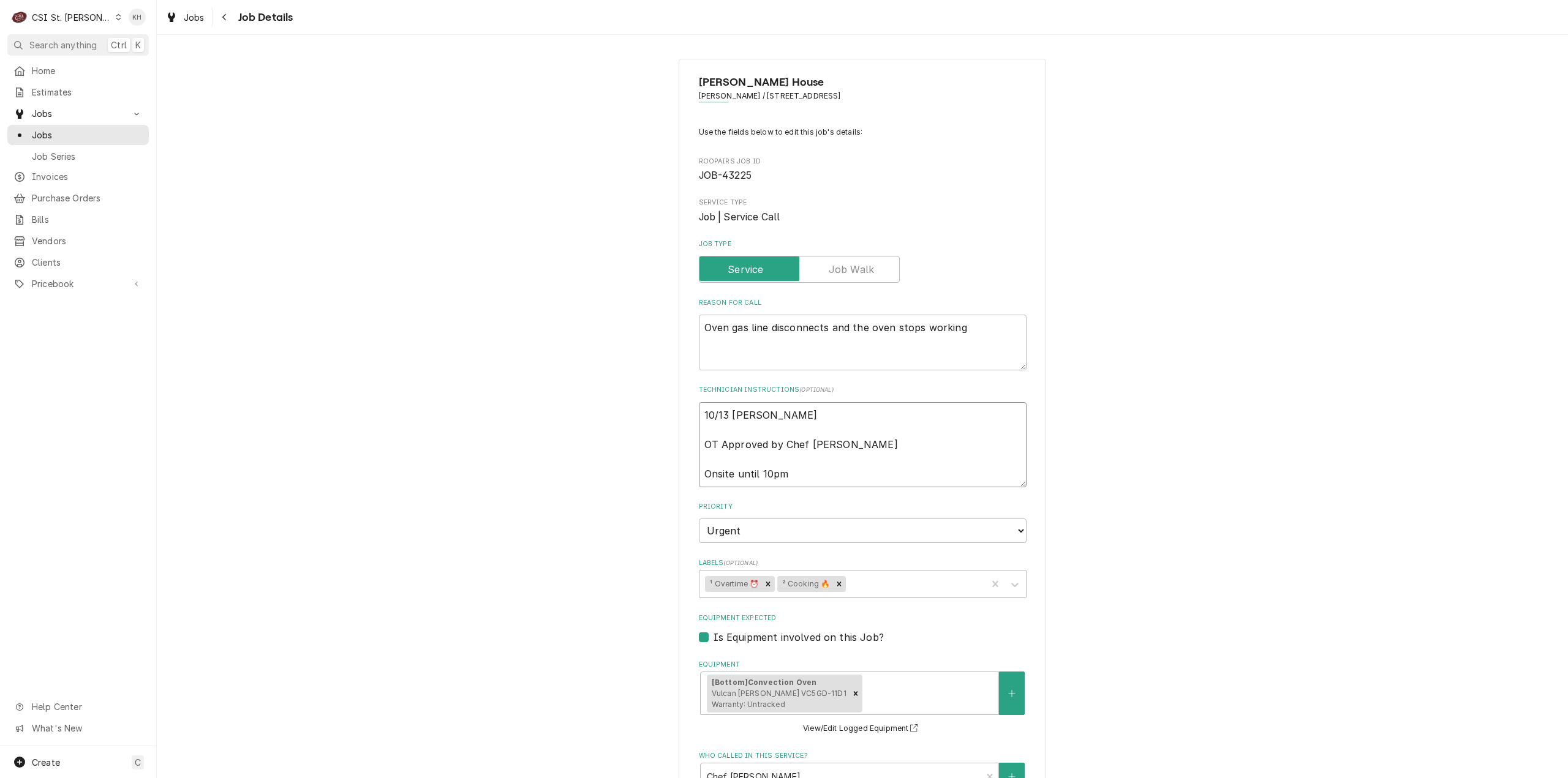
type textarea "x"
type textarea "10/13 KH - Andy cancelling OT Approved by Chef Andy Onsite until 10pm"
type textarea "x"
type textarea "10/13 KH - Andy cancelling OT Approved by Chef Andy Onsite until 10pm"
type textarea "x"
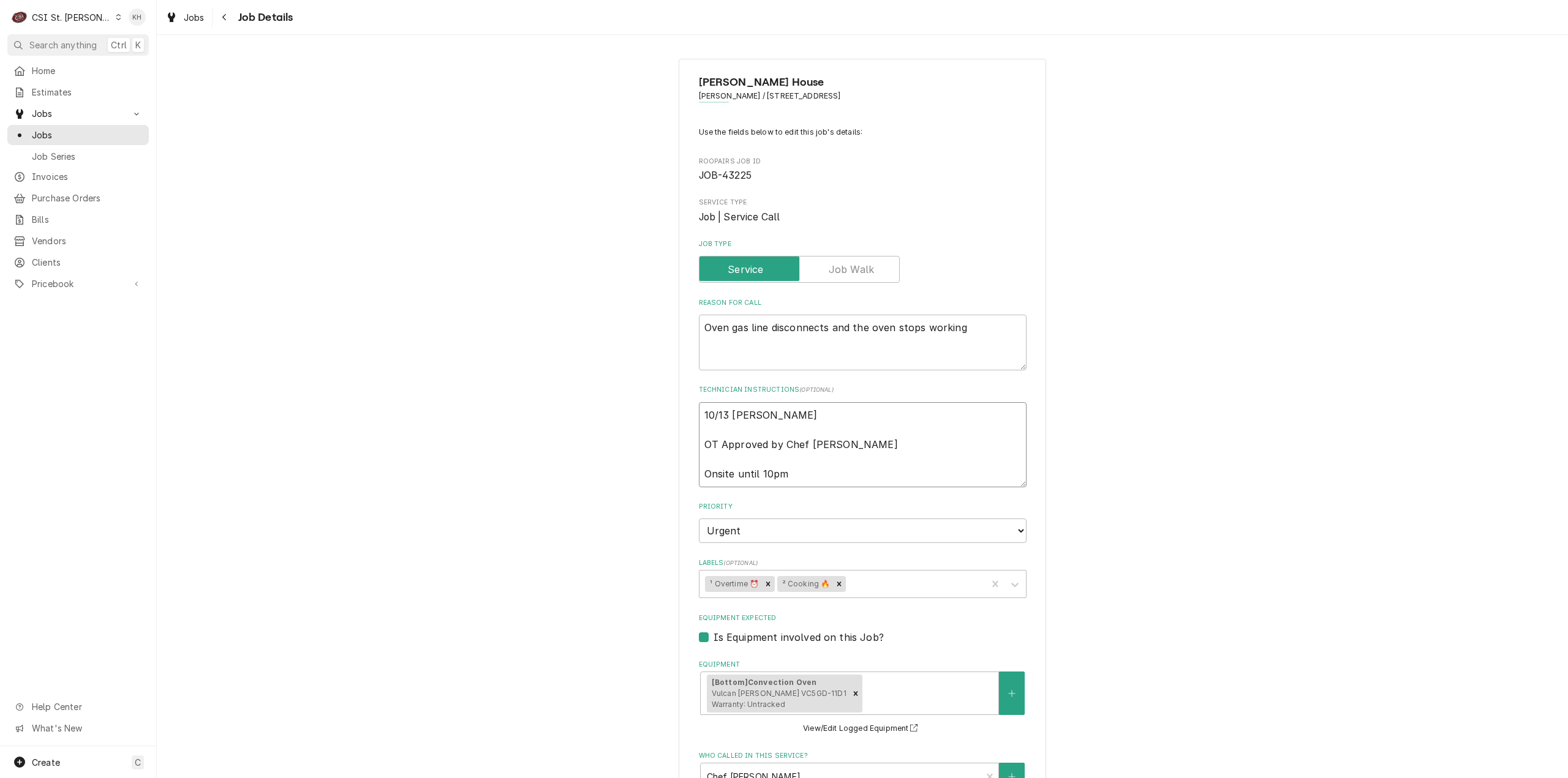
type textarea "10/13 KH - Andy cancelling t OT Approved by Chef Andy Onsite until 10pm"
type textarea "x"
type textarea "10/13 KH - Andy cancelling th OT Approved by Chef Andy Onsite until 10pm"
type textarea "x"
type textarea "10/13 KH - Andy cancelling thi OT Approved by Chef Andy Onsite until 10pm"
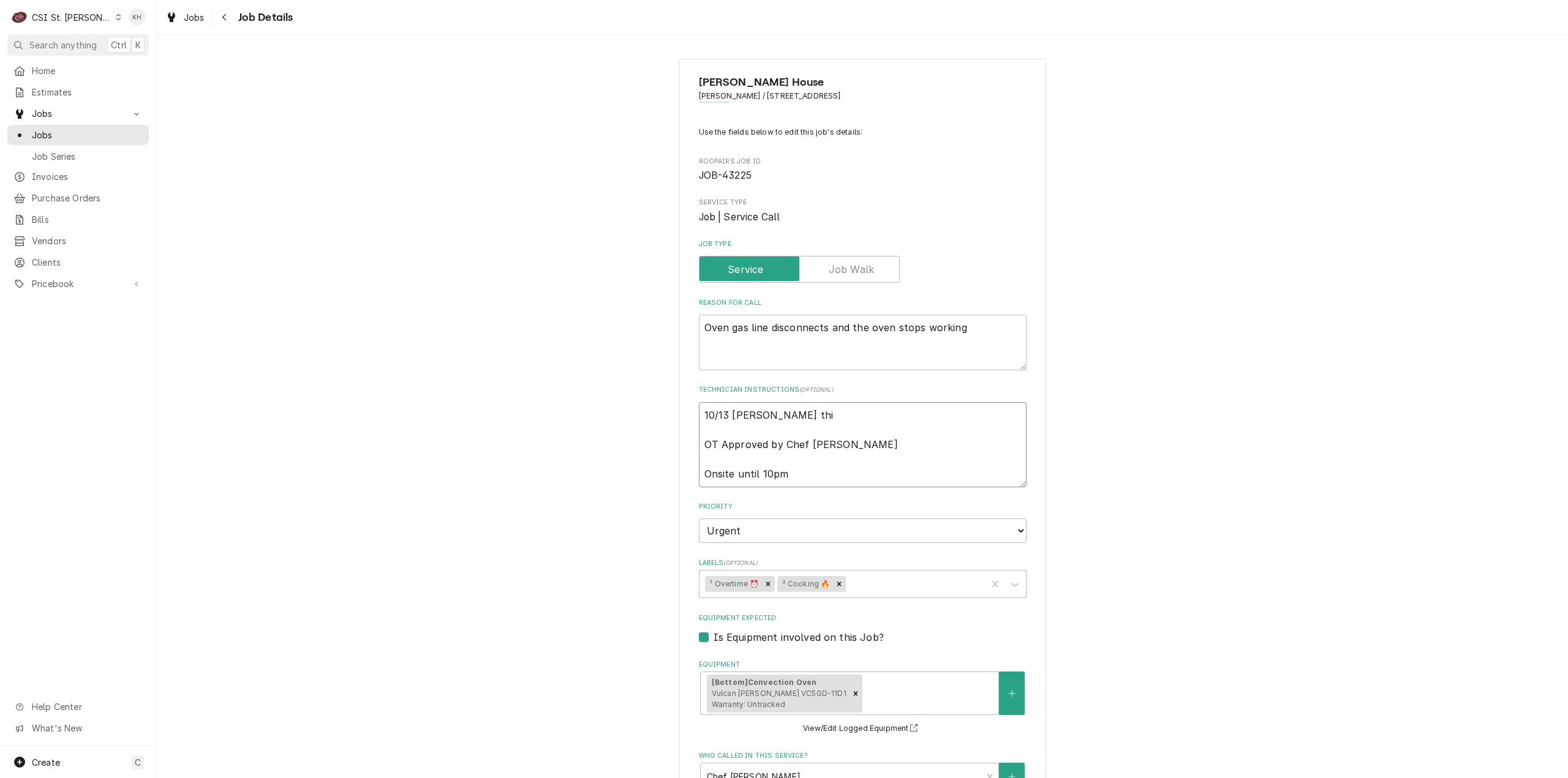
type textarea "x"
type textarea "10/13 KH - Andy cancelling thi OT Approved by Chef Andy Onsite until 10pm"
type textarea "x"
type textarea "10/13 KH - Andy cancelling thi OT Approved by Chef Andy Onsite until 10pm"
type textarea "x"
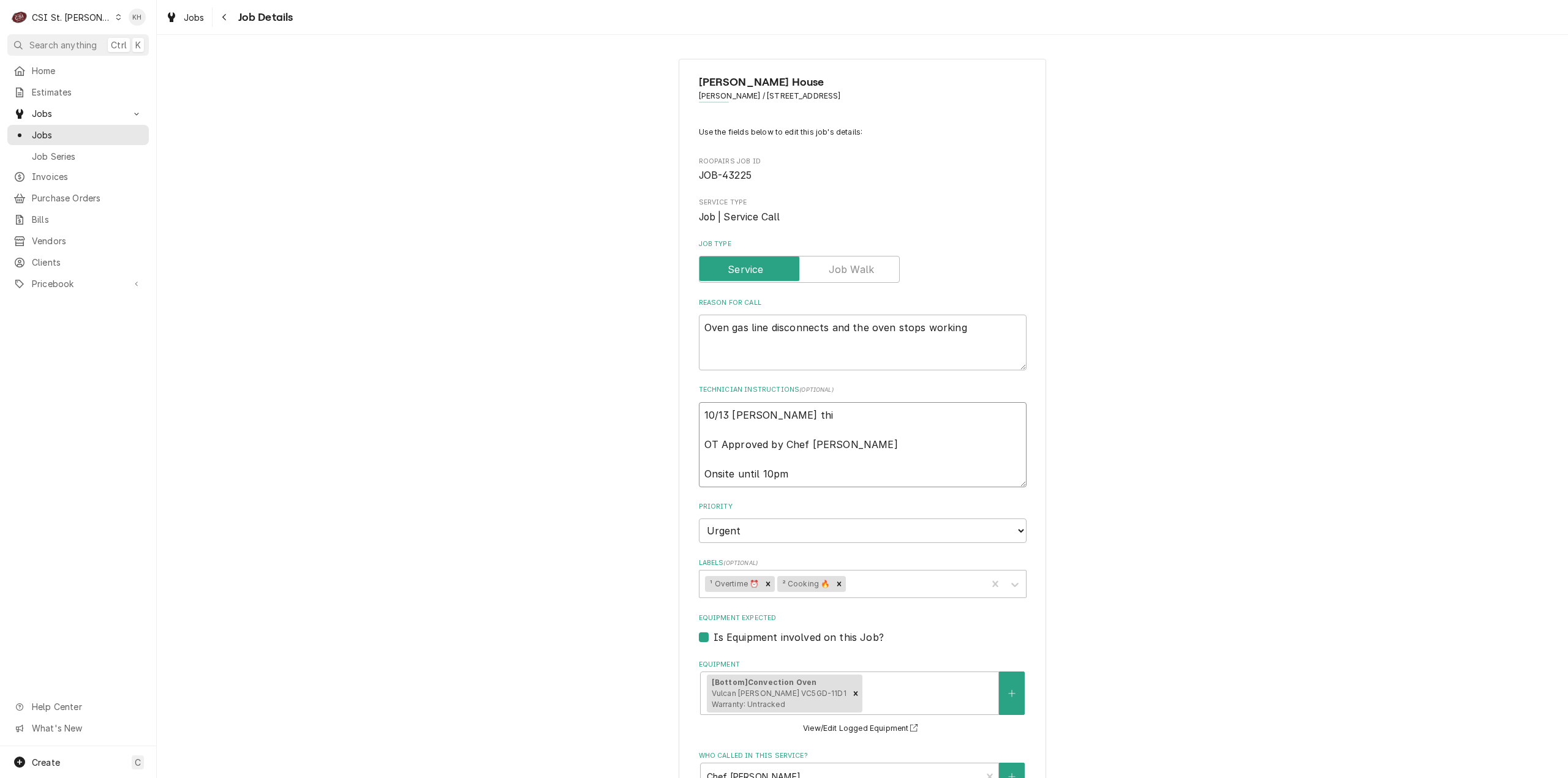
type textarea "10/13 KH - Andy cancelling this OT Approved by Chef Andy Onsite until 10pm"
type textarea "x"
type textarea "10/13 KH - Andy cancelling this OT Approved by Chef Andy Onsite until 10pm"
type textarea "x"
type textarea "10/13 KH - Andy cancelling this ca OT Approved by Chef Andy Onsite until 10pm"
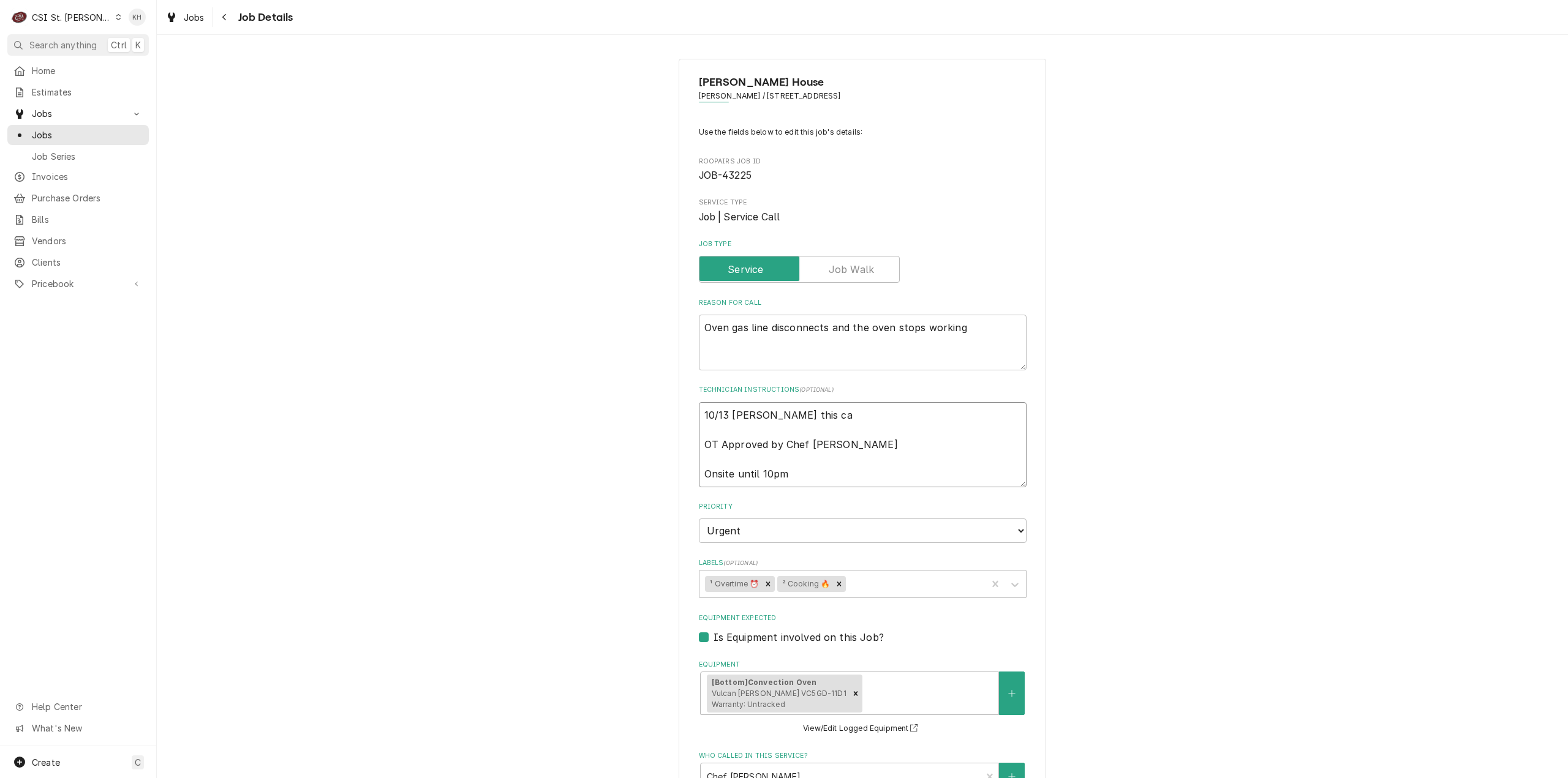
type textarea "x"
type textarea "10/13 KH - Andy cancelling this cal OT Approved by Chef Andy Onsite until 10pm"
type textarea "x"
type textarea "10/13 KH - Andy cancelling this call OT Approved by Chef Andy Onsite until 10pm"
type textarea "x"
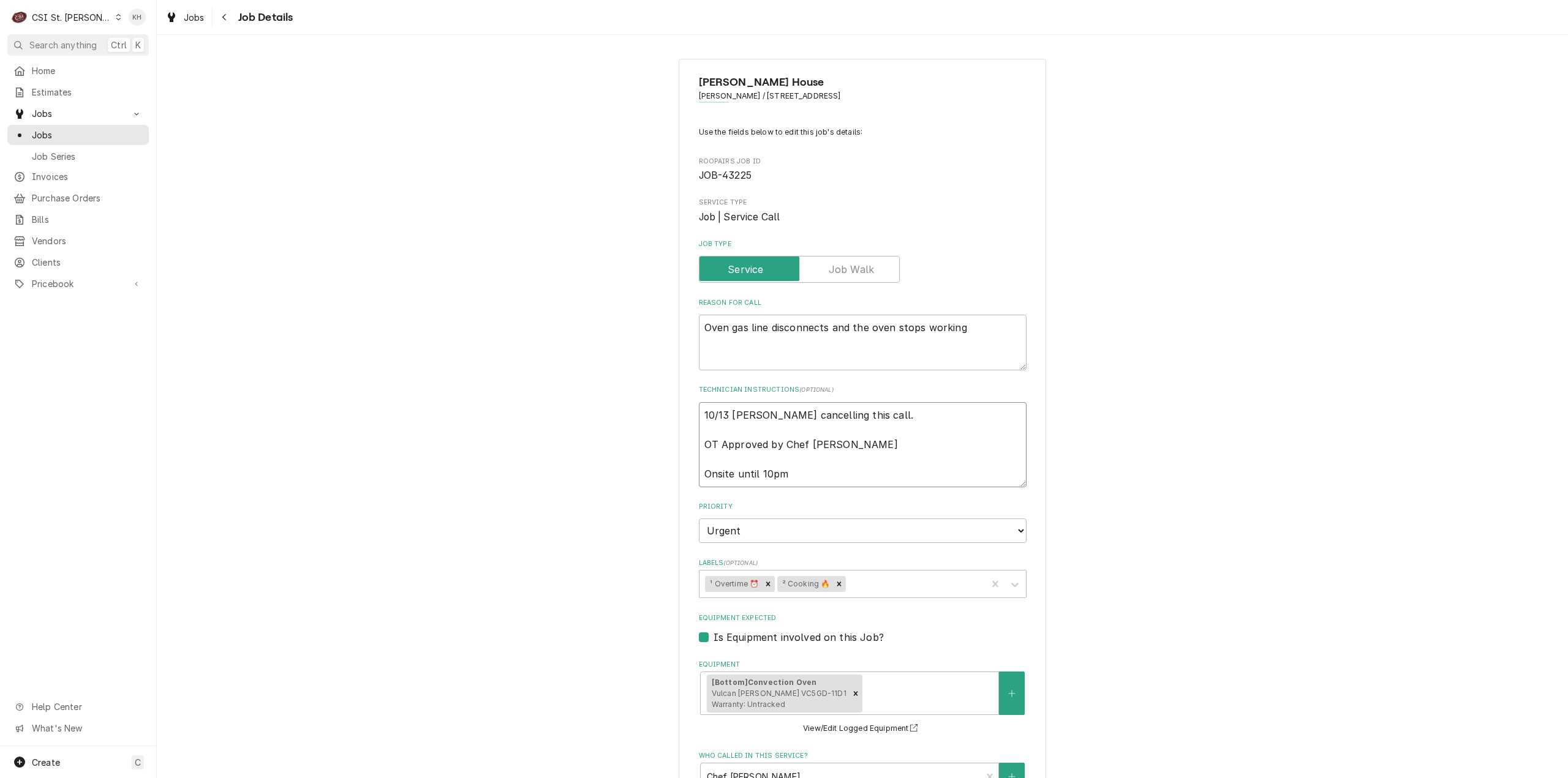
type textarea "10/13 KH - Andy cancelling this call. OT Approved by Chef Andy Onsite until 10pm"
type textarea "x"
type textarea "10/13 KH - Andy cancelling this call. T OT Approved by Chef Andy Onsite until 1…"
type textarea "x"
type textarea "10/13 KH - Andy cancelling this call. Th OT Approved by Chef Andy Onsite until …"
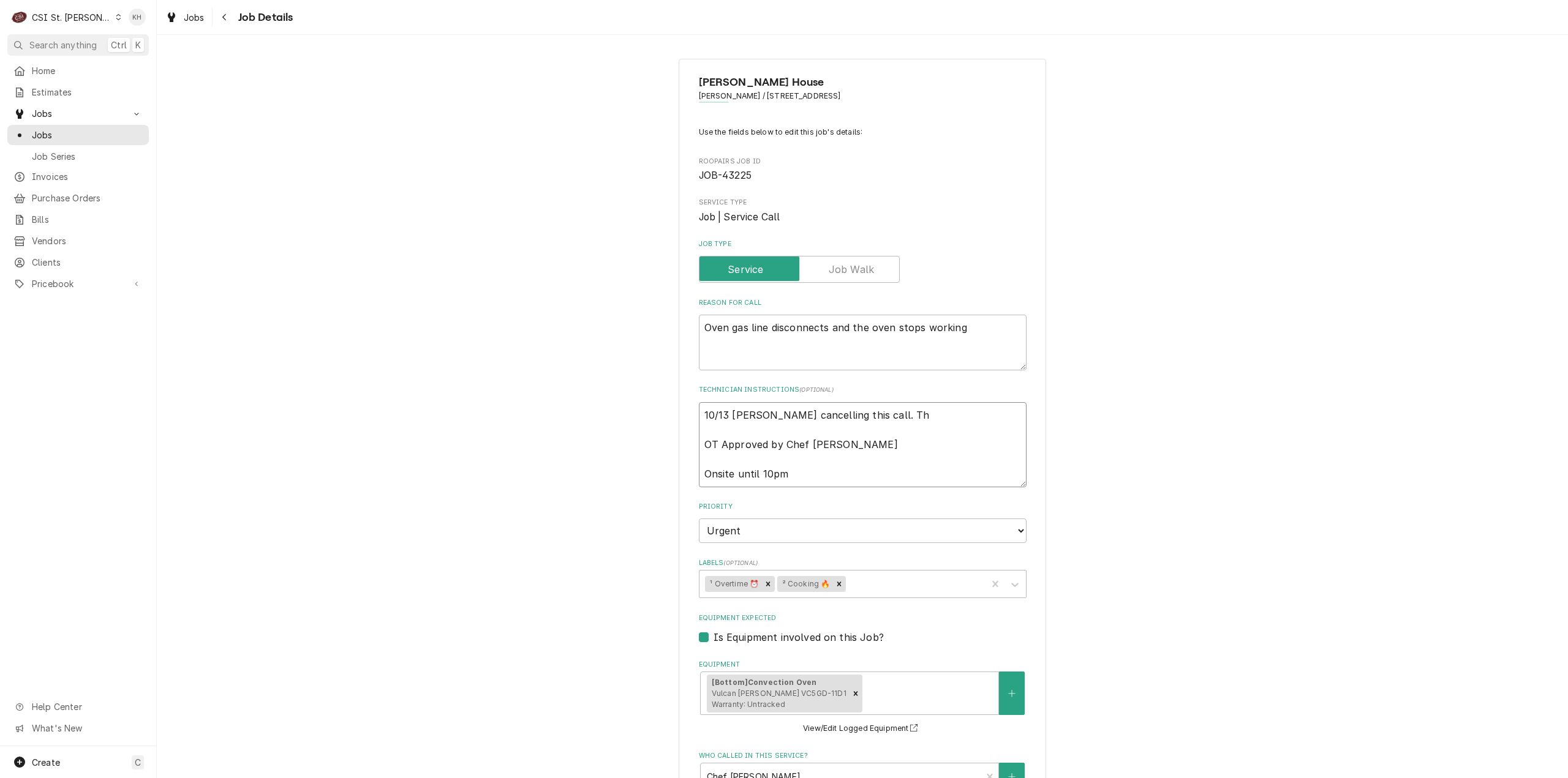
type textarea "x"
type textarea "10/13 KH - Andy cancelling this call. The OT Approved by Chef Andy Onsite until…"
type textarea "x"
type textarea "10/13 KH - Andy cancelling this call. They OT Approved by Chef Andy Onsite unti…"
type textarea "x"
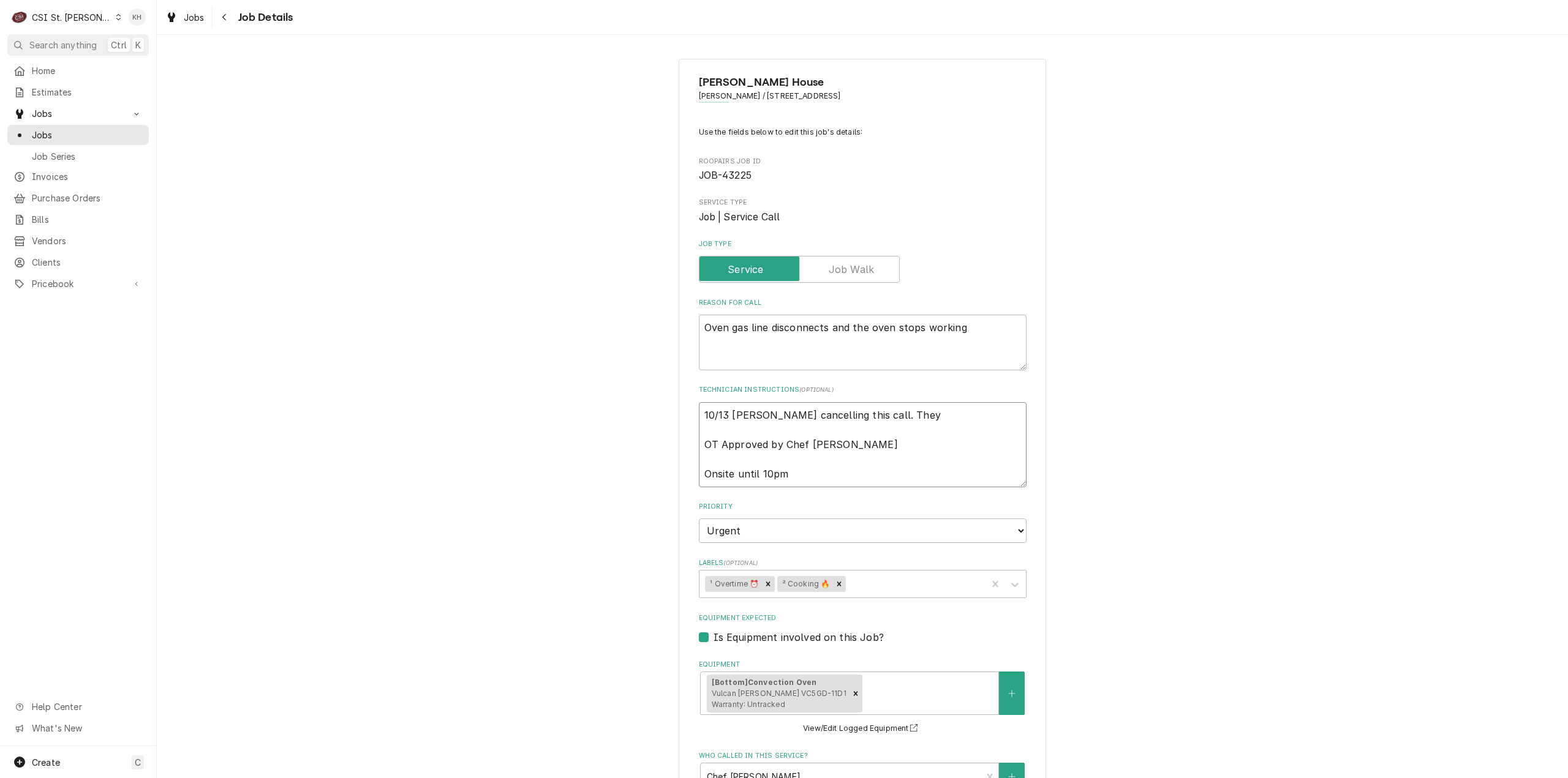
type textarea "10/13 KH - Andy cancelling this call. They OT Approved by Chef Andy Onsite unti…"
type textarea "x"
type textarea "10/13 KH - Andy cancelling this call. They g OT Approved by Chef Andy Onsite un…"
type textarea "x"
type textarea "10/13 KH - Andy cancelling this call. They go OT Approved by Chef Andy Onsite u…"
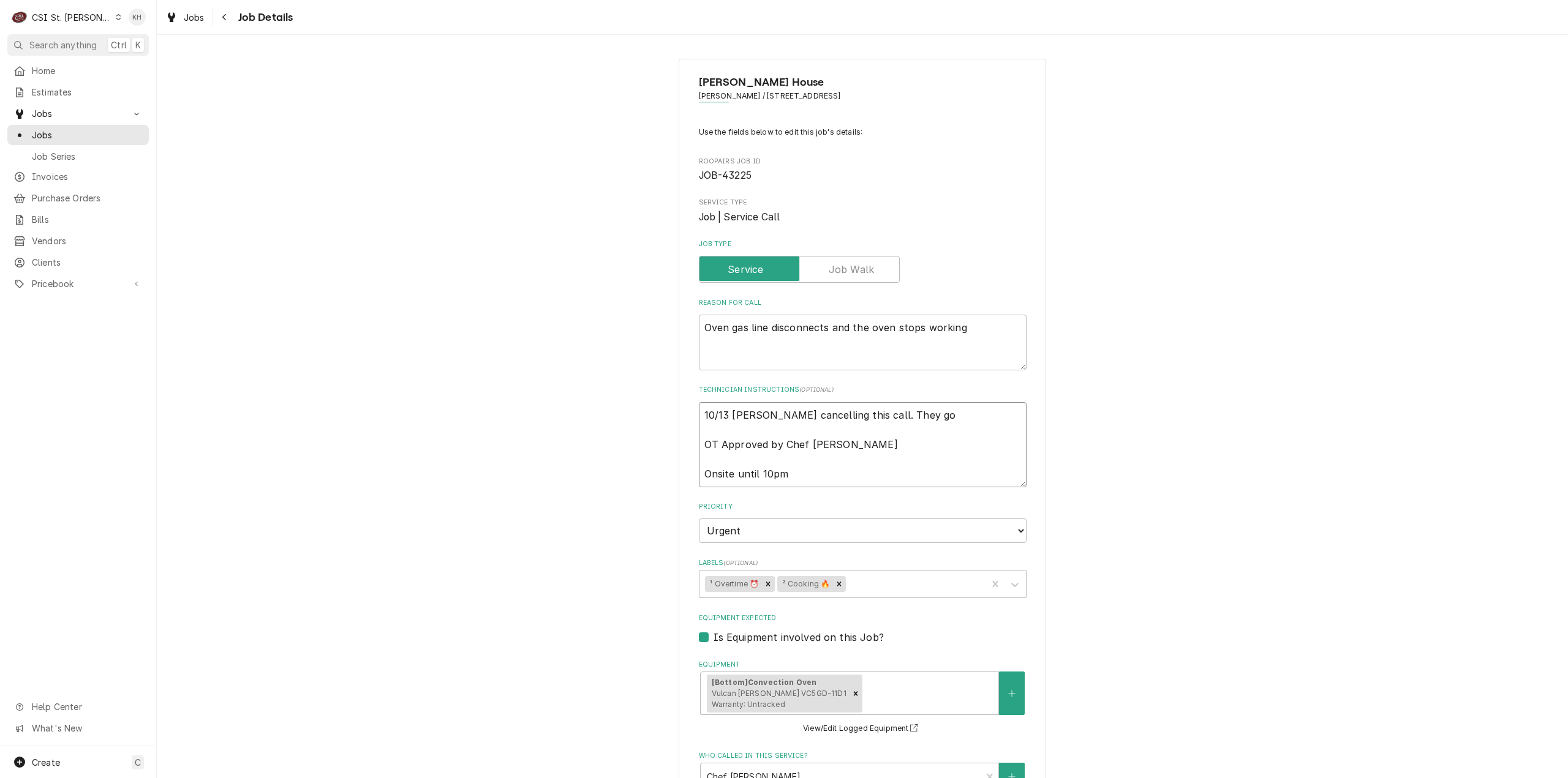
type textarea "x"
type textarea "10/13 KH - Andy cancelling this call. They got OT Approved by Chef Andy Onsite …"
type textarea "x"
type textarea "10/13 KH - Andy cancelling this call. They got t OT Approved by Chef Andy Onsit…"
type textarea "x"
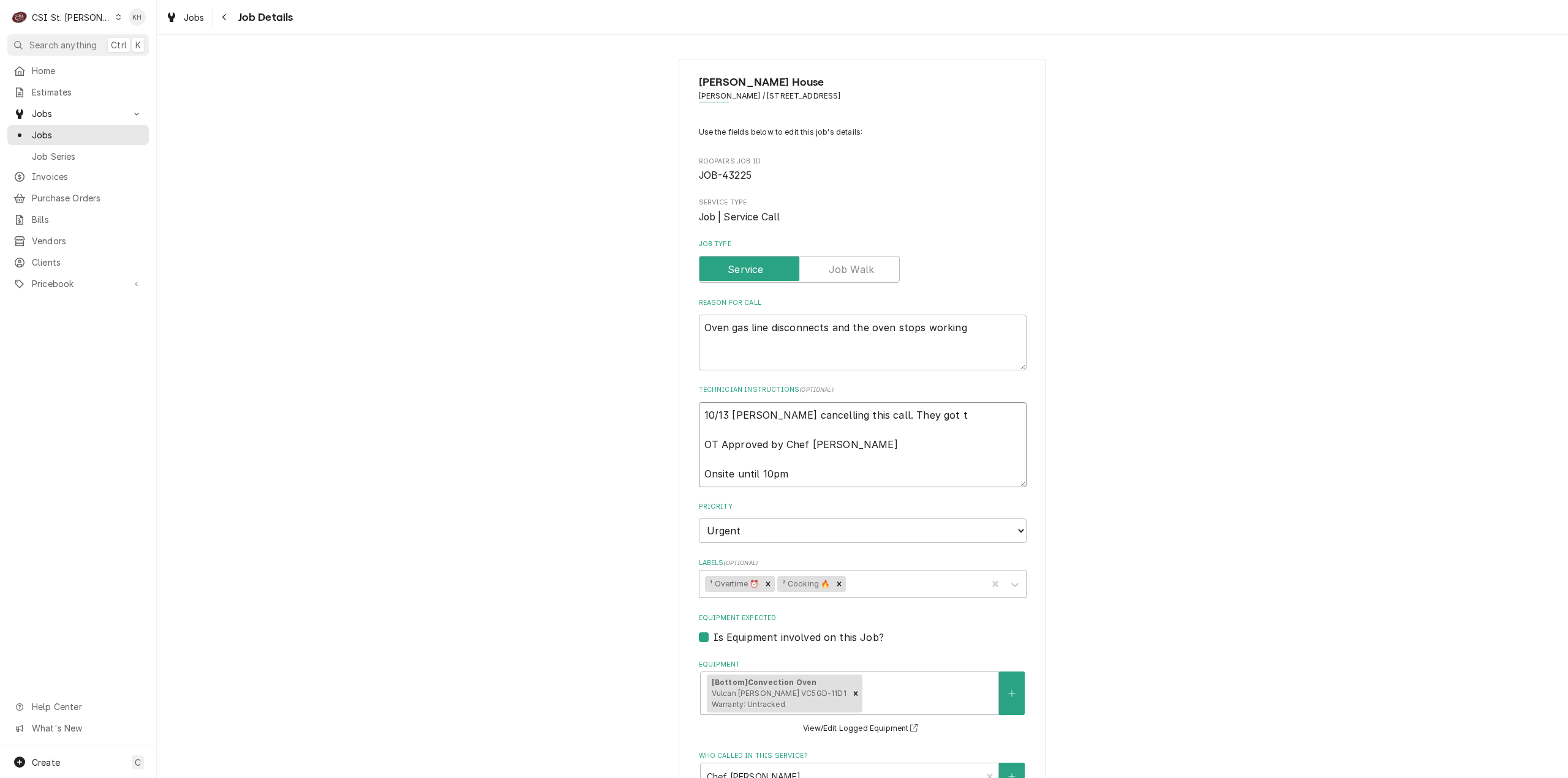
type textarea "10/13 KH - Andy cancelling this call. They got th OT Approved by Chef Andy Onsi…"
type textarea "x"
type textarea "10/13 KH - Andy cancelling this call. They got the OT Approved by Chef Andy Ons…"
type textarea "x"
type textarea "10/13 KH - Andy cancelling this call. They got the OT Approved by Chef Andy Ons…"
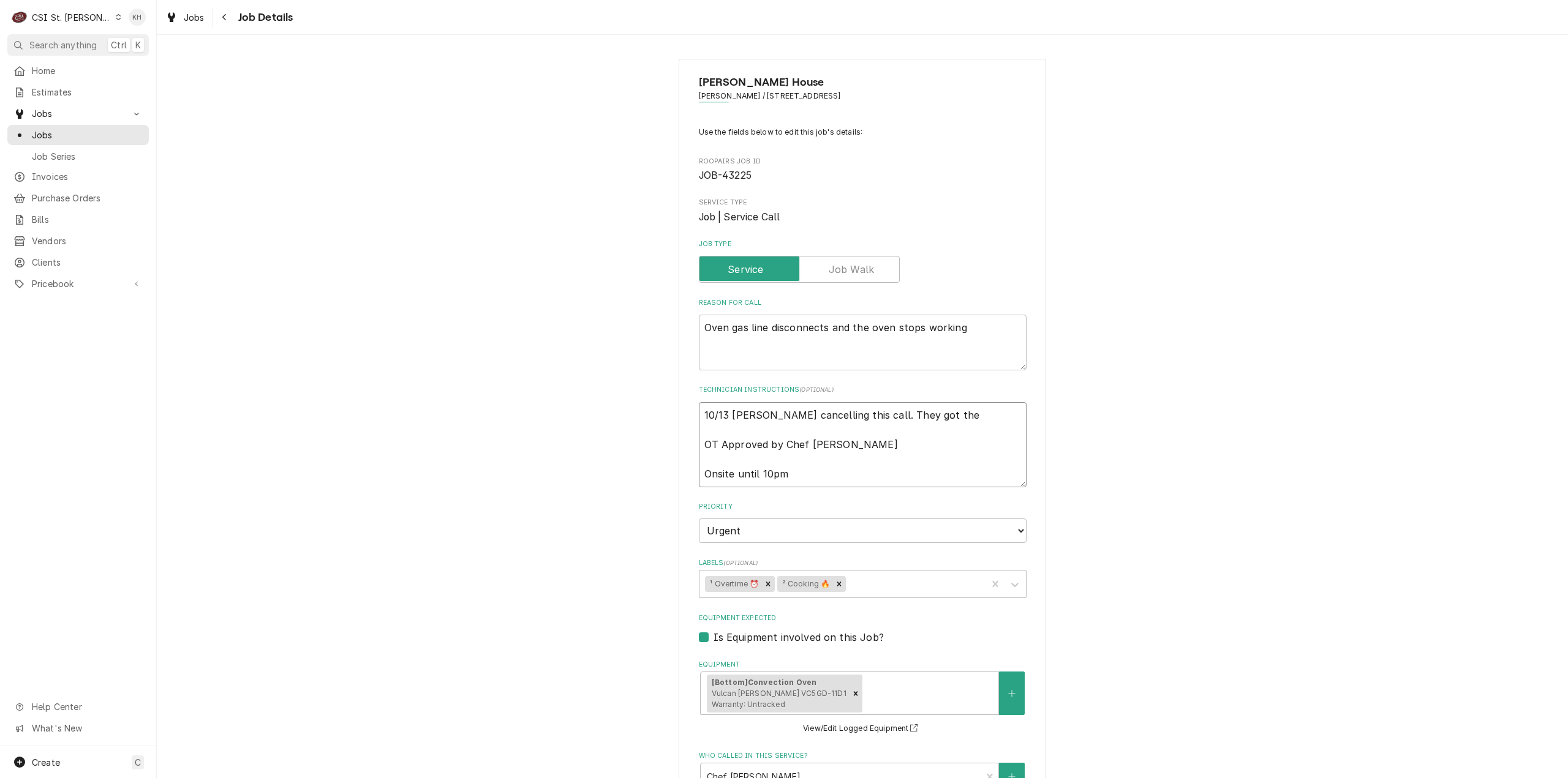
type textarea "x"
type textarea "10/13 KH - Andy cancelling this call. They got the o OT Approved by Chef Andy O…"
type textarea "x"
type textarea "10/13 KH - Andy cancelling this call. They got the ov OT Approved by Chef Andy …"
type textarea "x"
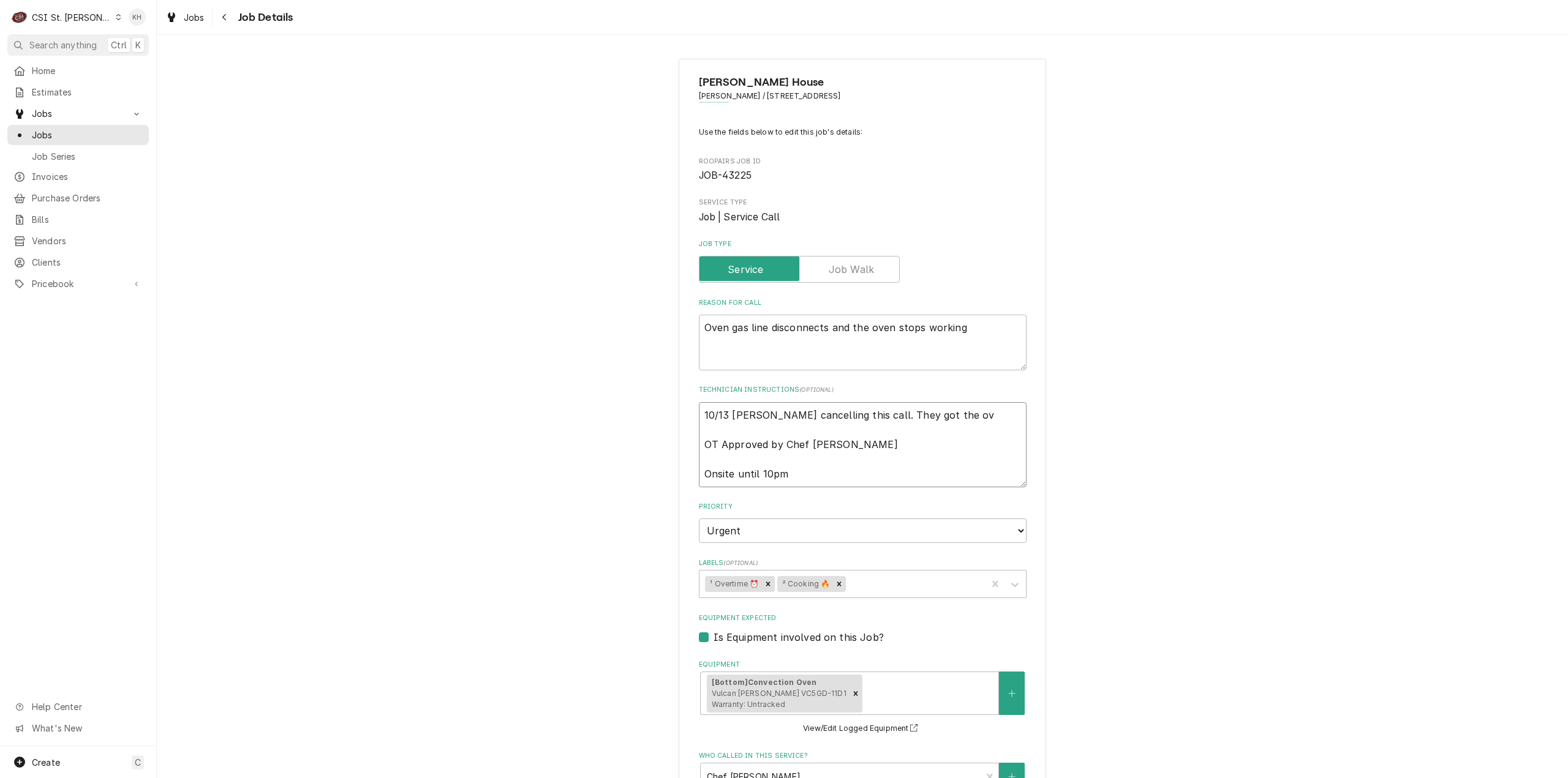
type textarea "10/13 KH - Andy cancelling this call. They got the ove OT Approved by Chef Andy…"
type textarea "x"
type textarea "10/13 KH - Andy cancelling this call. They got the oven OT Approved by Chef And…"
type textarea "x"
type textarea "10/13 KH - Andy cancelling this call. They got the oven OT Approved by Chef And…"
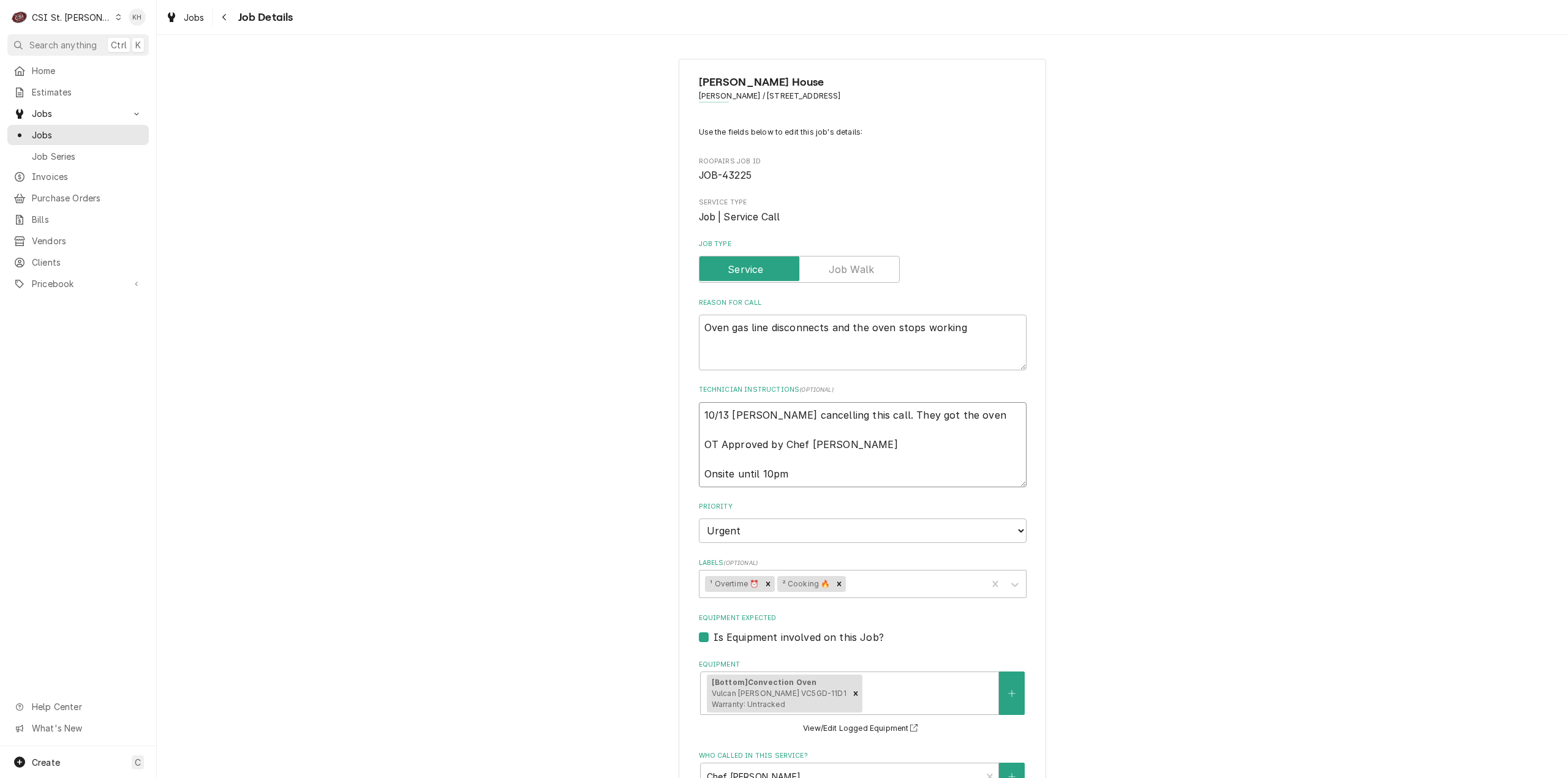
type textarea "x"
type textarea "10/13 KH - Andy cancelling this call. They got the oven b OT Approved by Chef A…"
type textarea "x"
type textarea "10/13 KH - Andy cancelling this call. They got the oven ba OT Approved by Chef …"
type textarea "x"
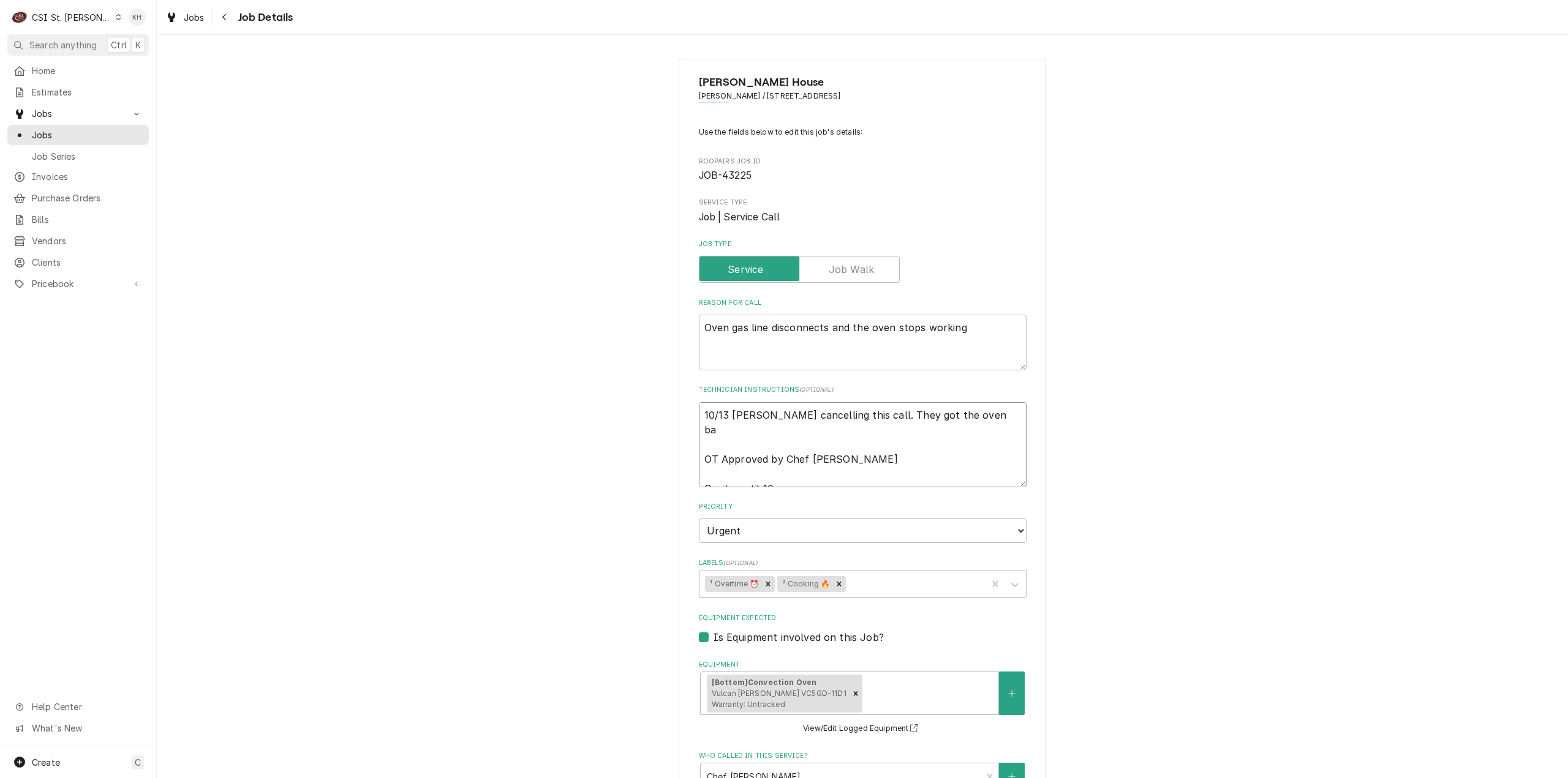
type textarea "10/13 KH - Andy cancelling this call. They got the oven bac OT Approved by Chef…"
type textarea "x"
type textarea "10/13 KH - Andy cancelling this call. They got the oven back OT Approved by Che…"
type textarea "x"
type textarea "10/13 KH - Andy cancelling this call. They got the oven back u OT Approved by C…"
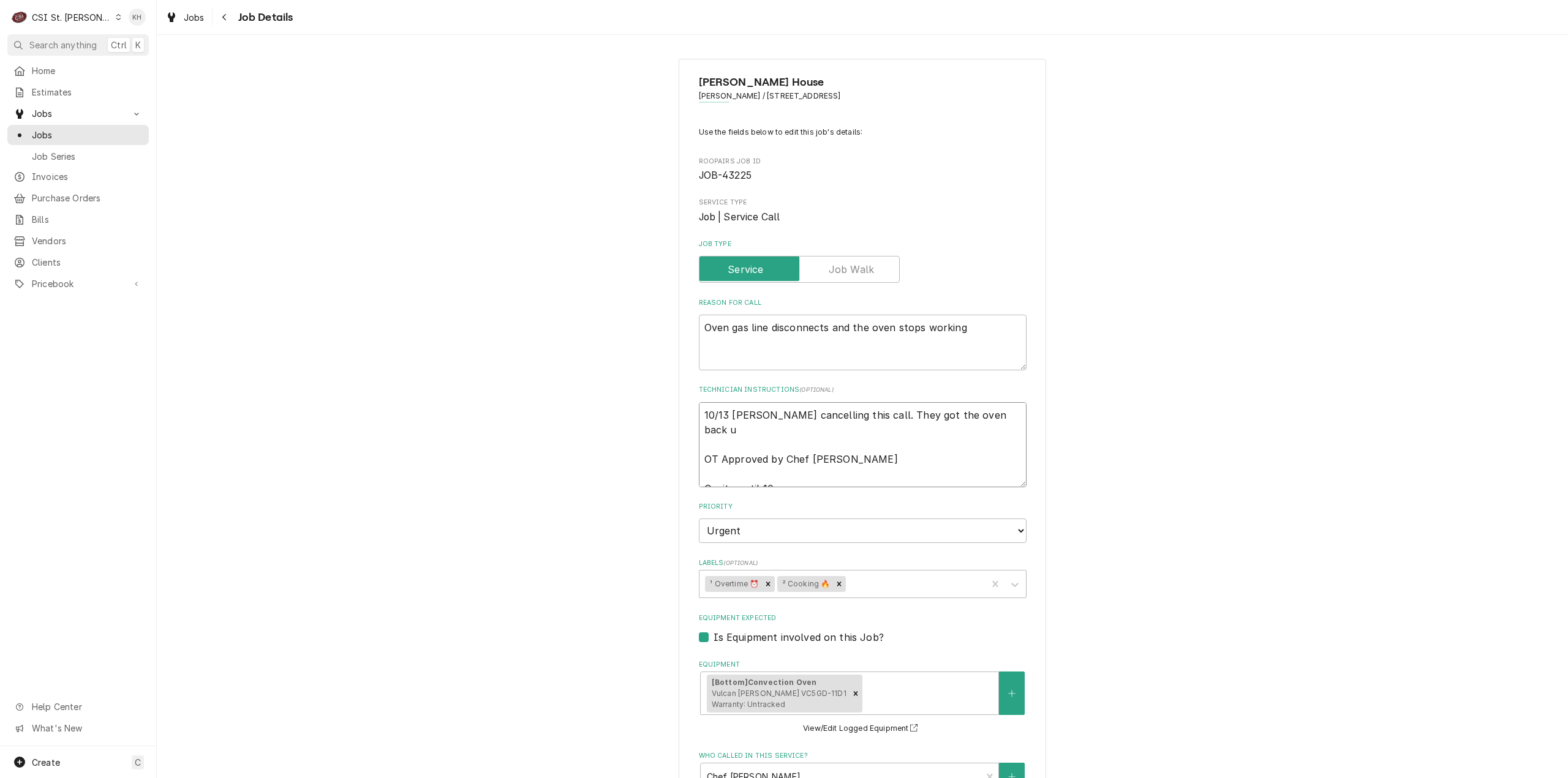
type textarea "x"
type textarea "10/13 [PERSON_NAME] cancelling this call. They got the oven back up OT Approved…"
type textarea "x"
type textarea "10/13 [PERSON_NAME] cancelling this call. They got the oven back up OT Approved…"
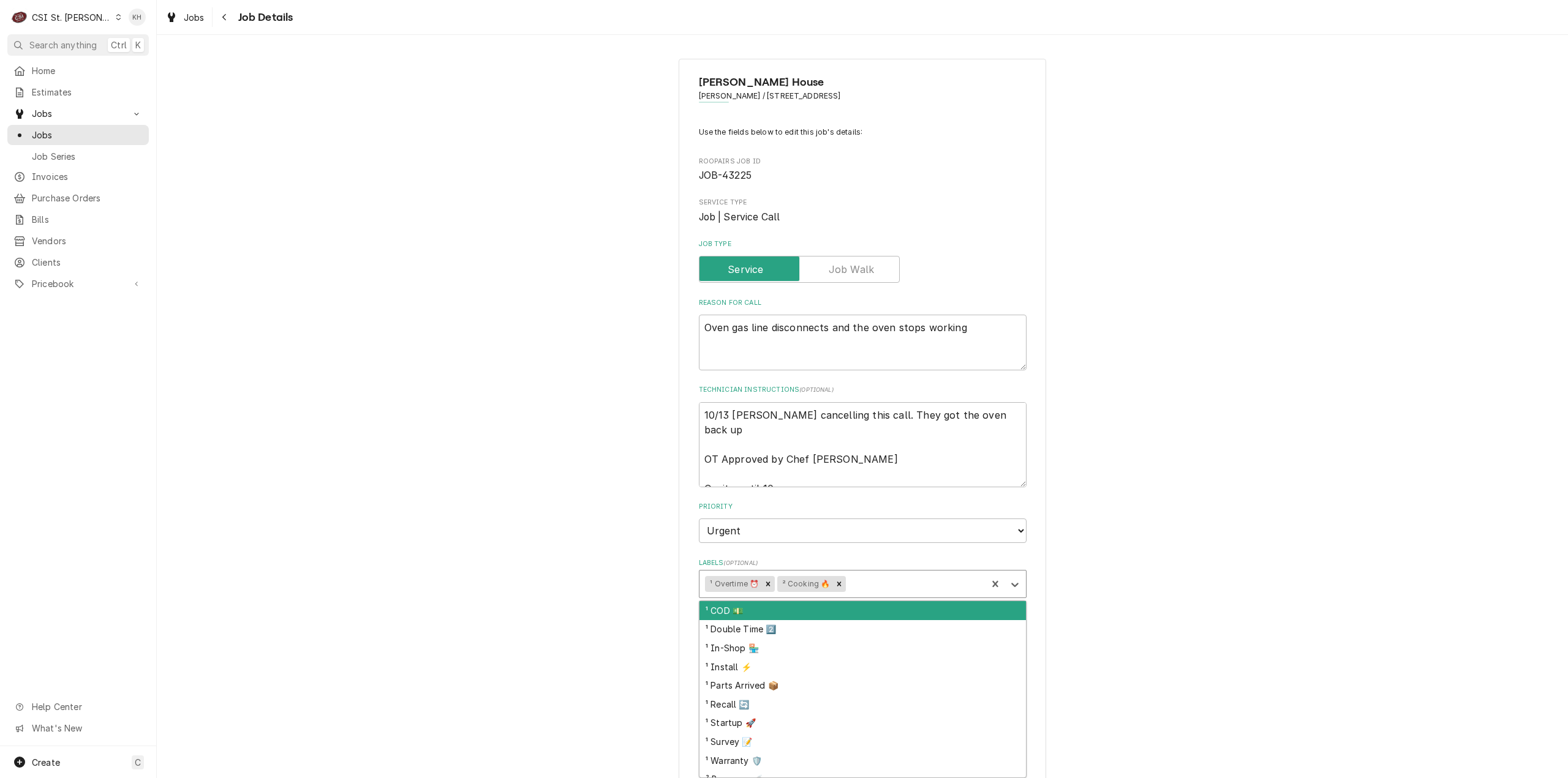
click at [875, 582] on div "Labels" at bounding box center [914, 584] width 132 height 22
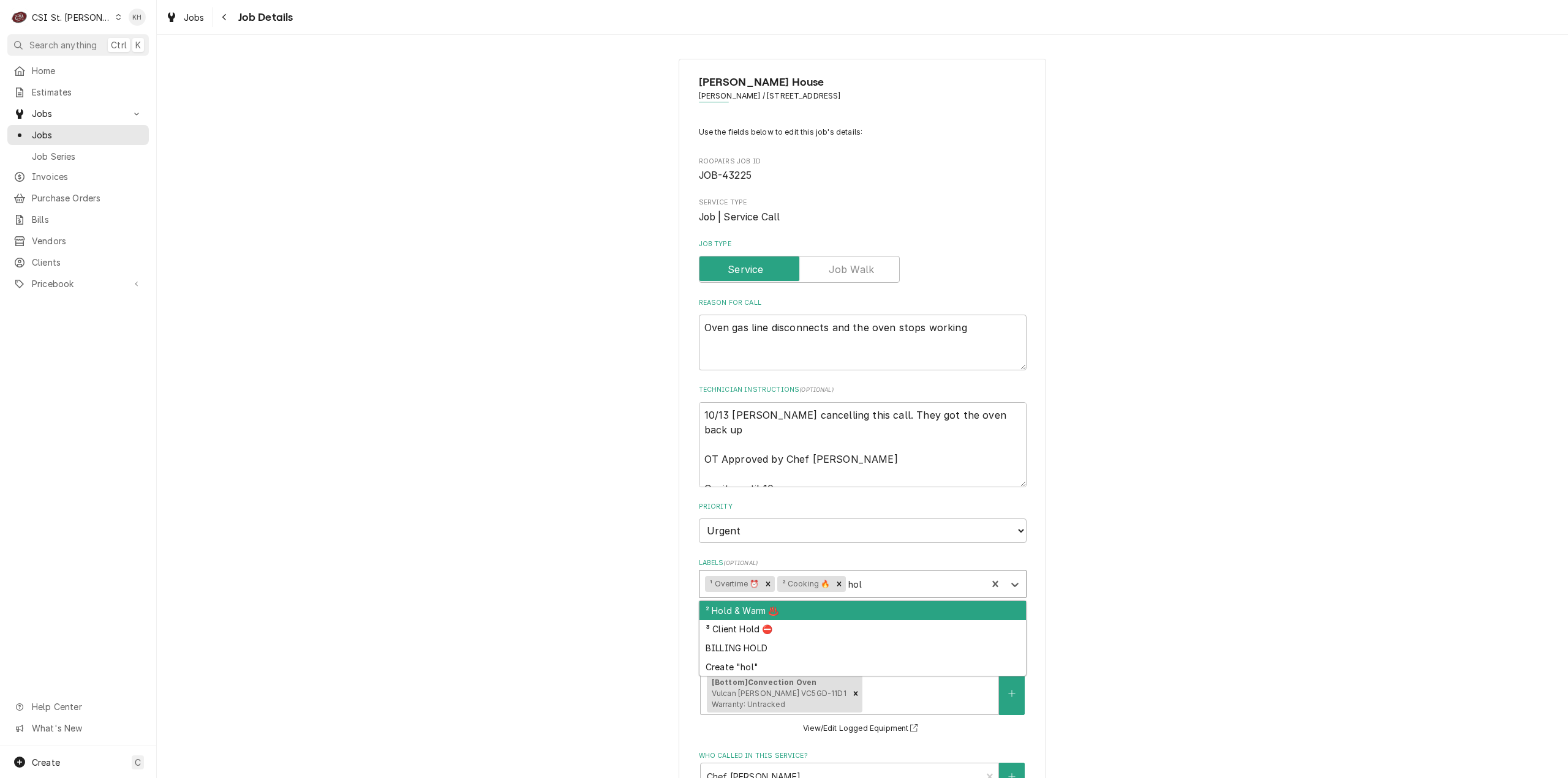
type input "hold"
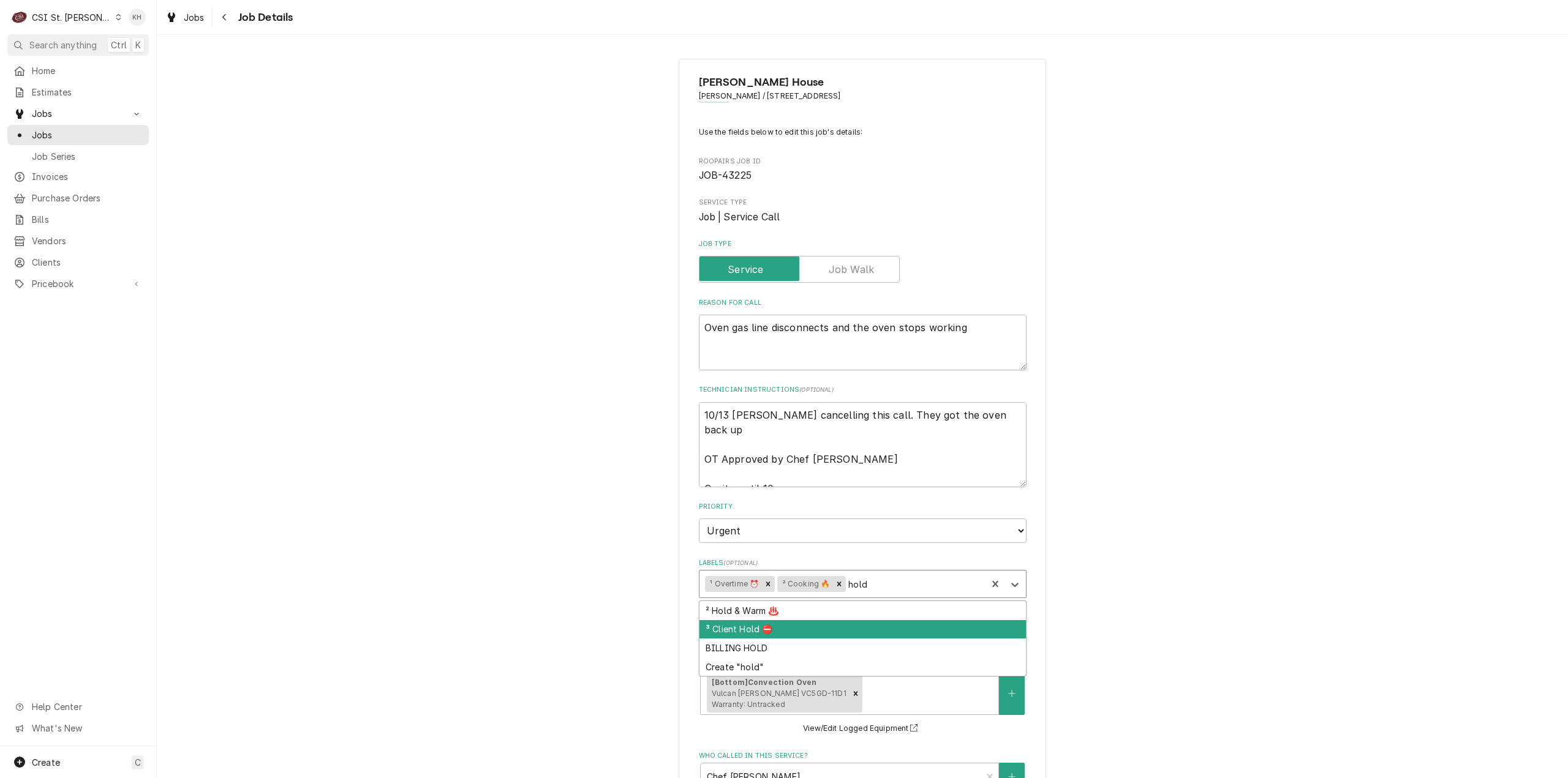
click at [840, 628] on div "³ Client Hold ⛔️" at bounding box center [862, 630] width 327 height 19
type textarea "x"
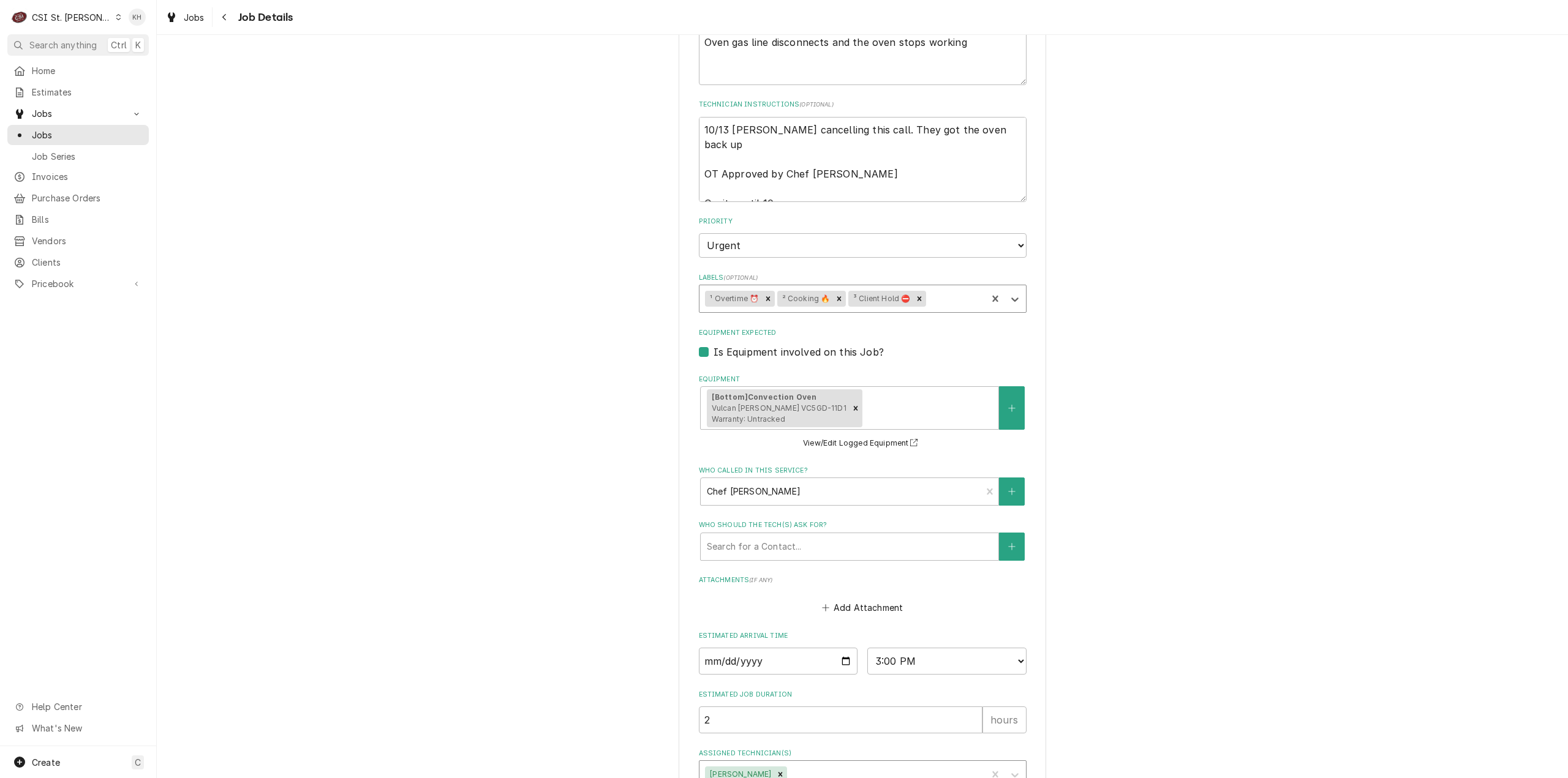
scroll to position [371, 0]
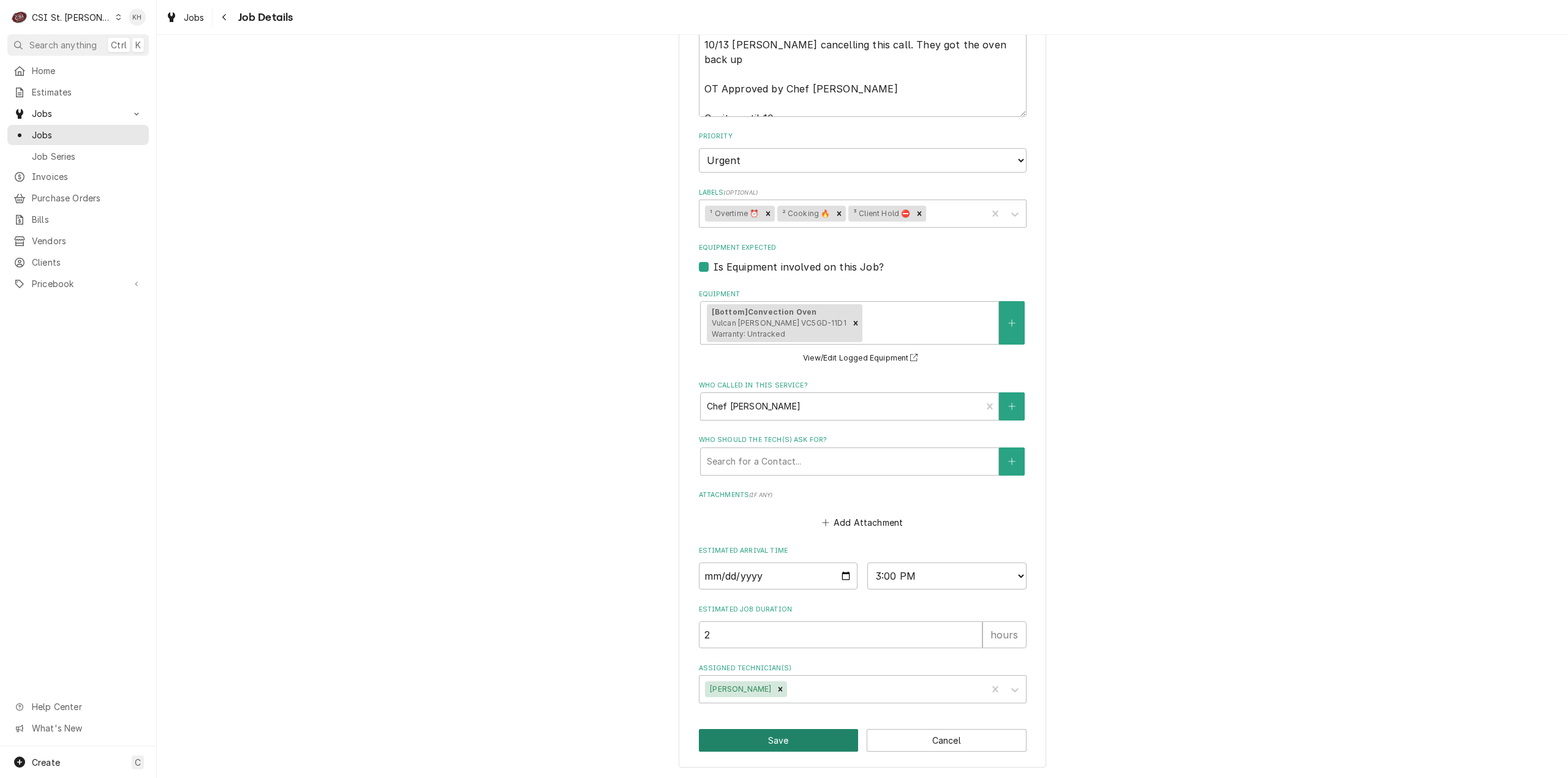
click at [758, 735] on button "Save" at bounding box center [779, 740] width 160 height 22
type textarea "x"
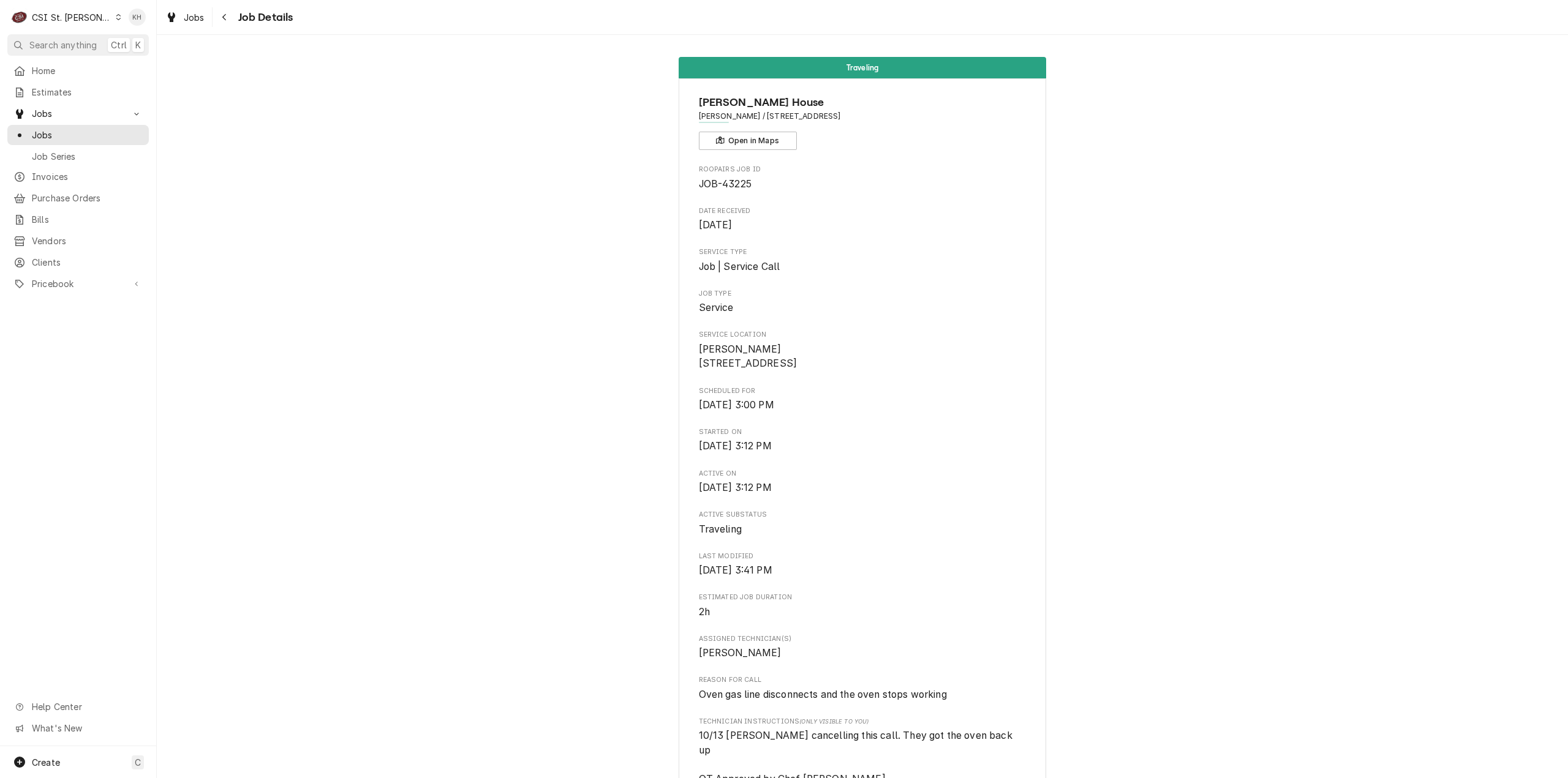
click at [309, 265] on div "Traveling [PERSON_NAME] House [PERSON_NAME][GEOGRAPHIC_DATA] / [STREET_ADDRESS]…" at bounding box center [862, 789] width 1411 height 1483
click at [1369, 515] on div "Traveling [PERSON_NAME] House [PERSON_NAME][GEOGRAPHIC_DATA] / [STREET_ADDRESS]…" at bounding box center [862, 789] width 1411 height 1483
